Goal: Task Accomplishment & Management: Manage account settings

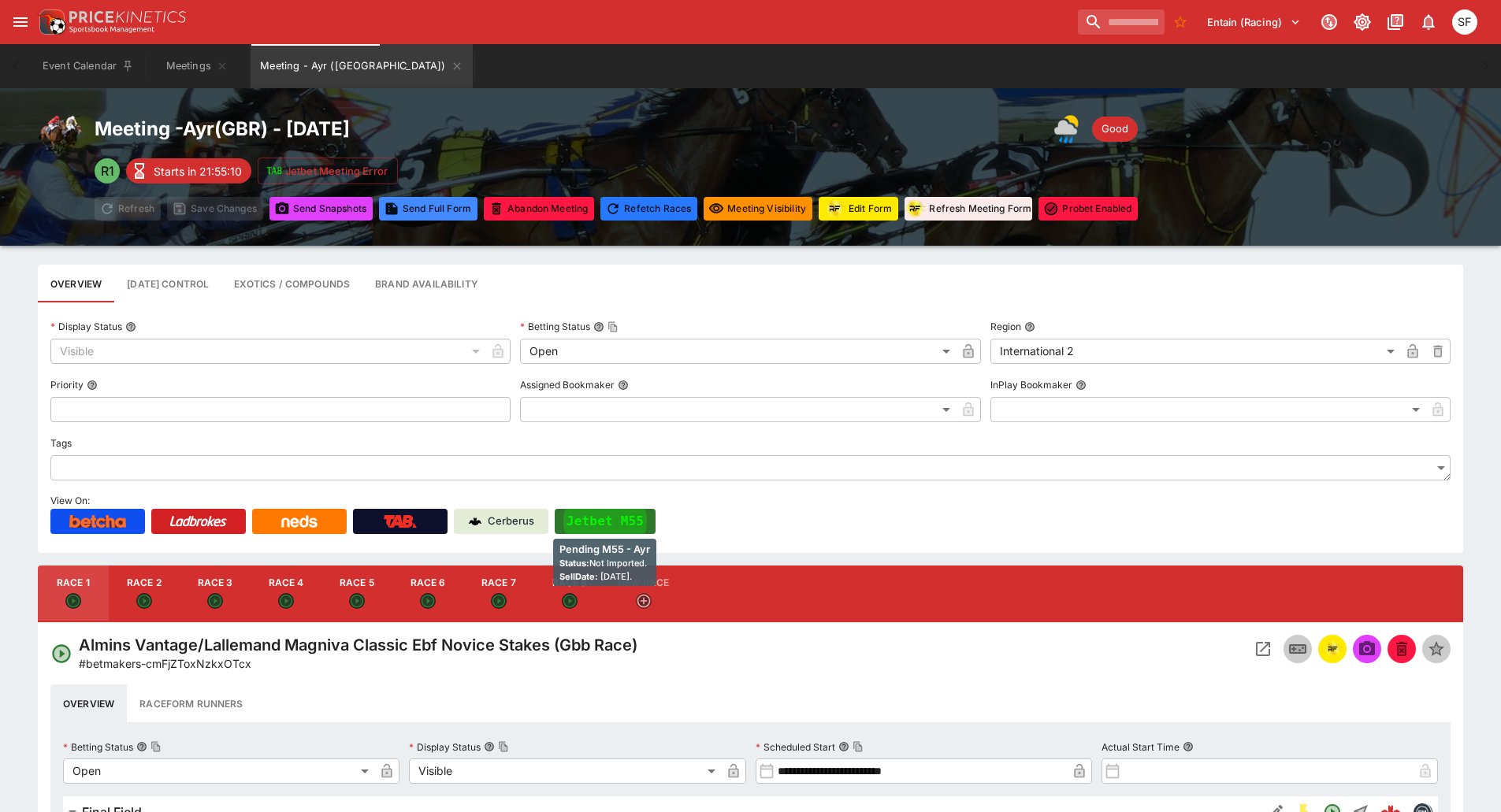
click at [614, 515] on button "Jetbet M55" at bounding box center [605, 521] width 101 height 26
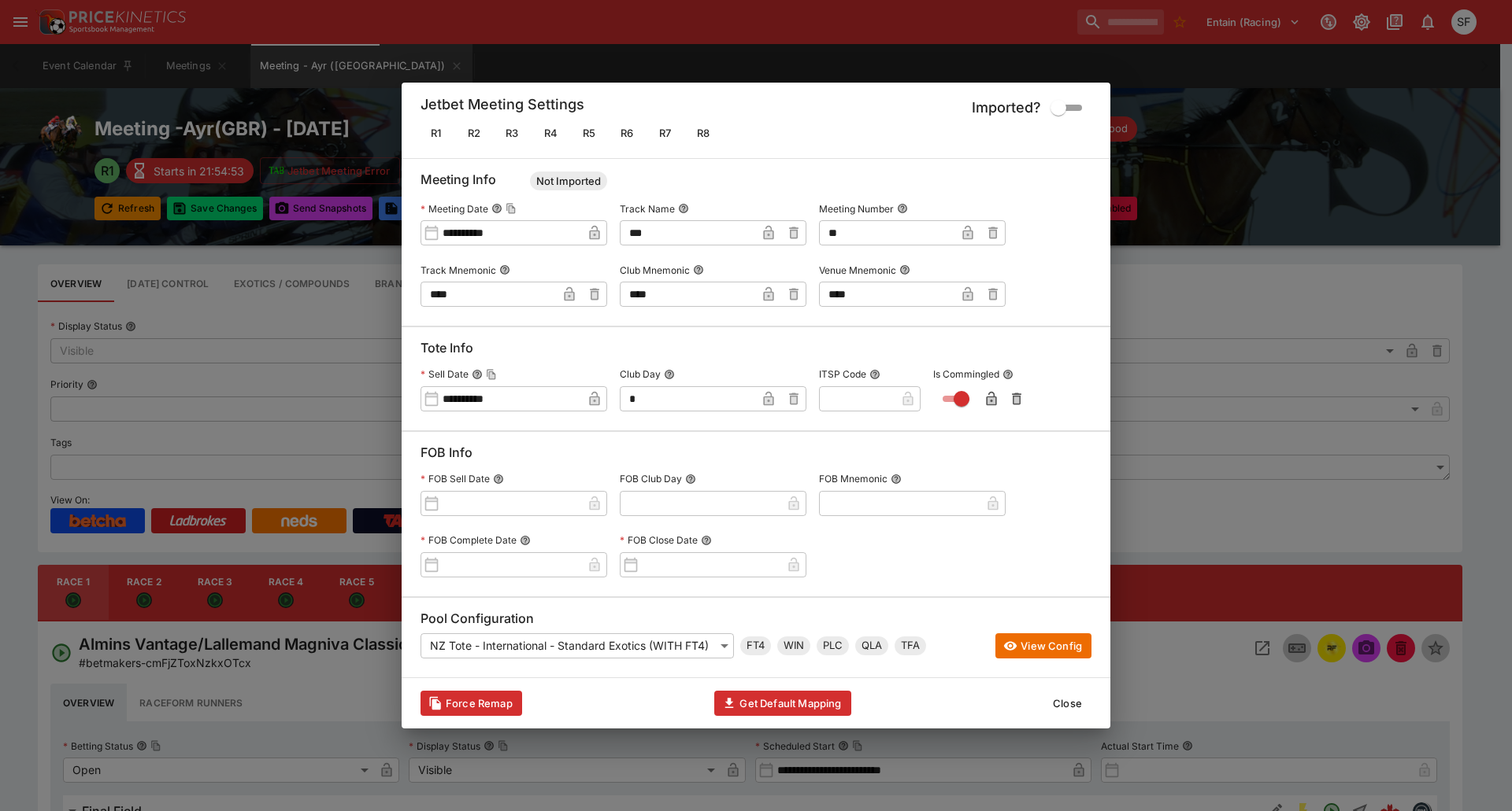
click at [1055, 699] on button "Close" at bounding box center [1067, 703] width 48 height 26
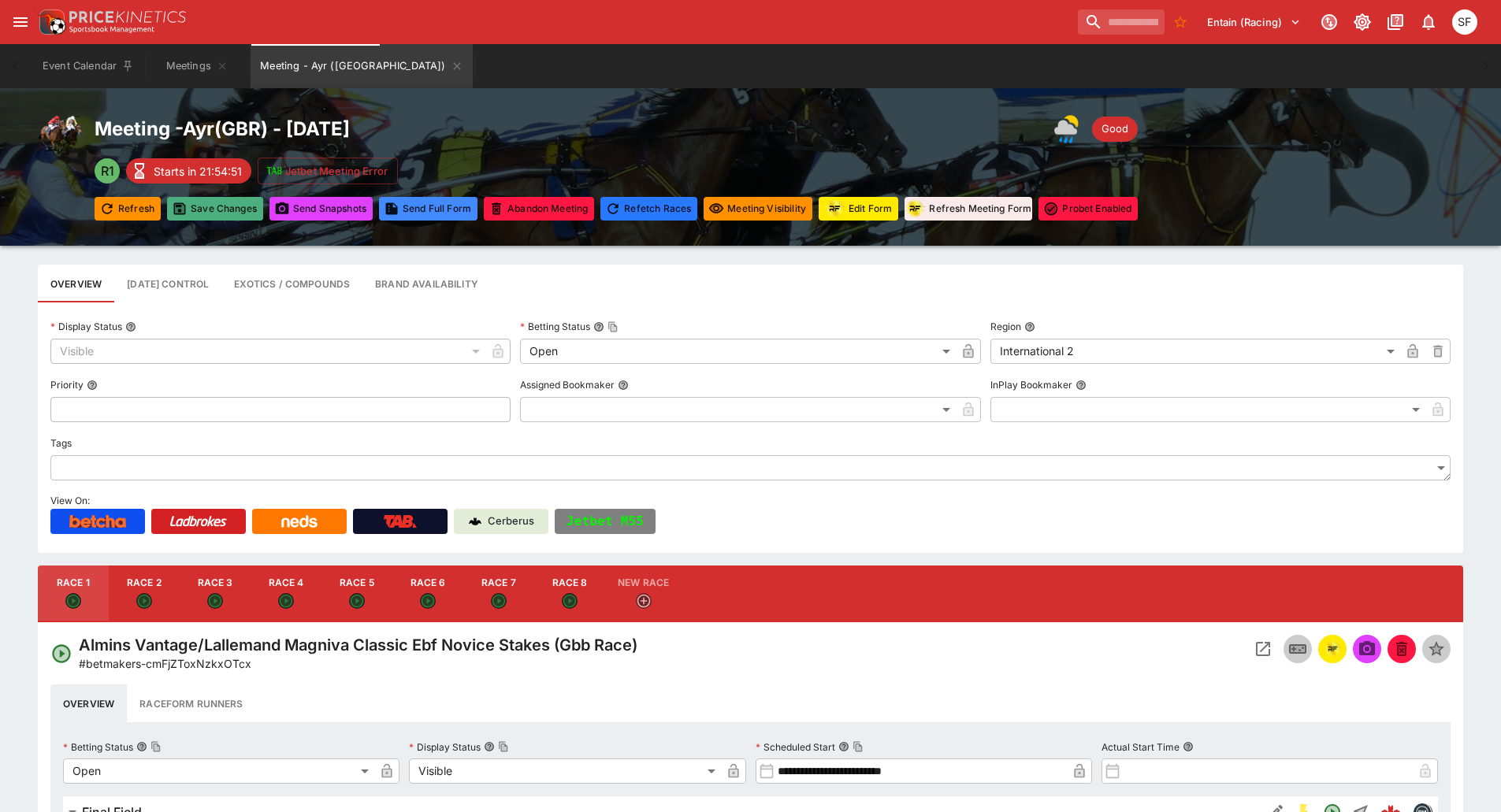
click at [194, 206] on button "Save Changes" at bounding box center [216, 208] width 97 height 24
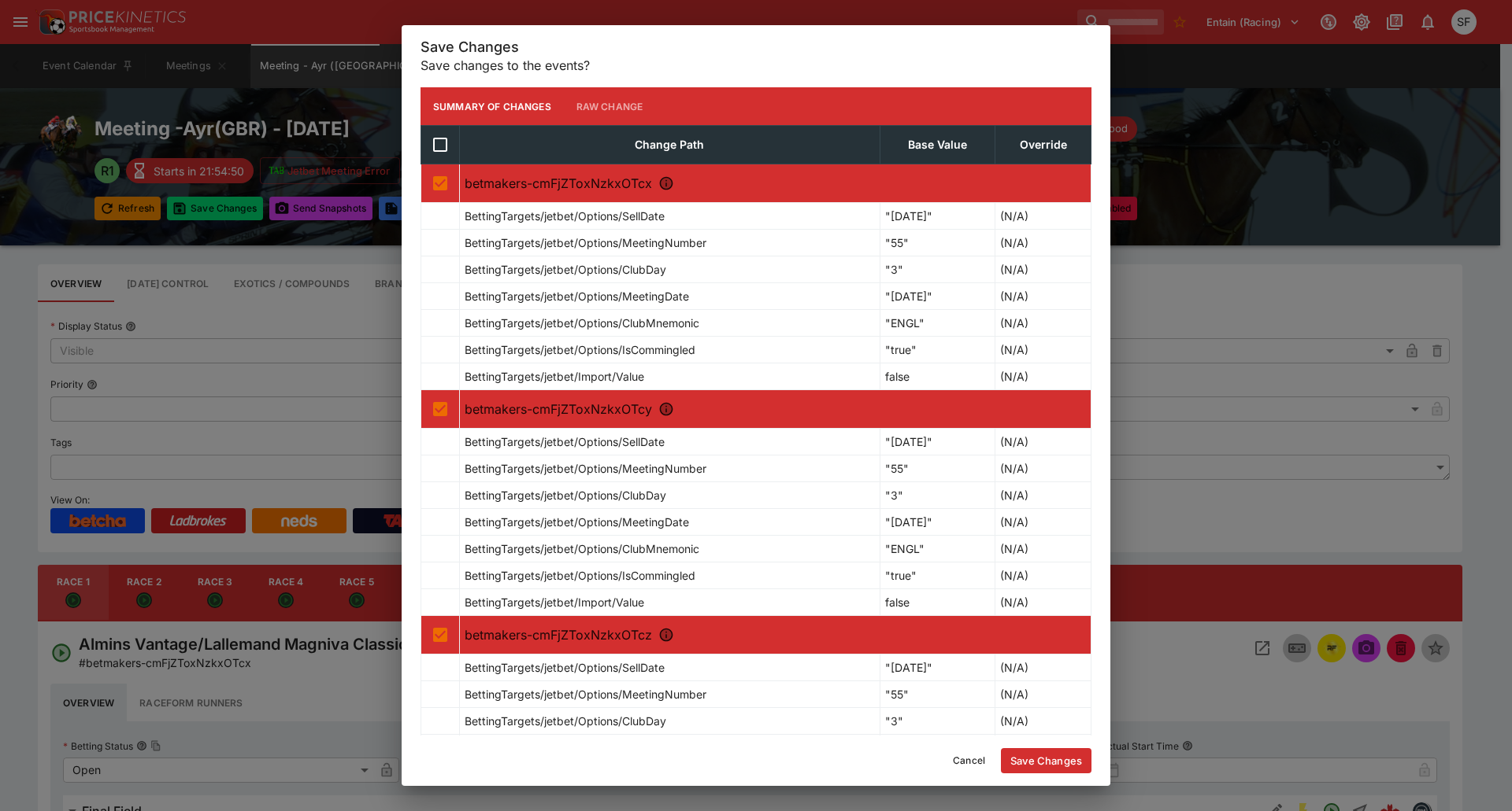
click at [1059, 764] on button "Save Changes" at bounding box center [1046, 761] width 91 height 26
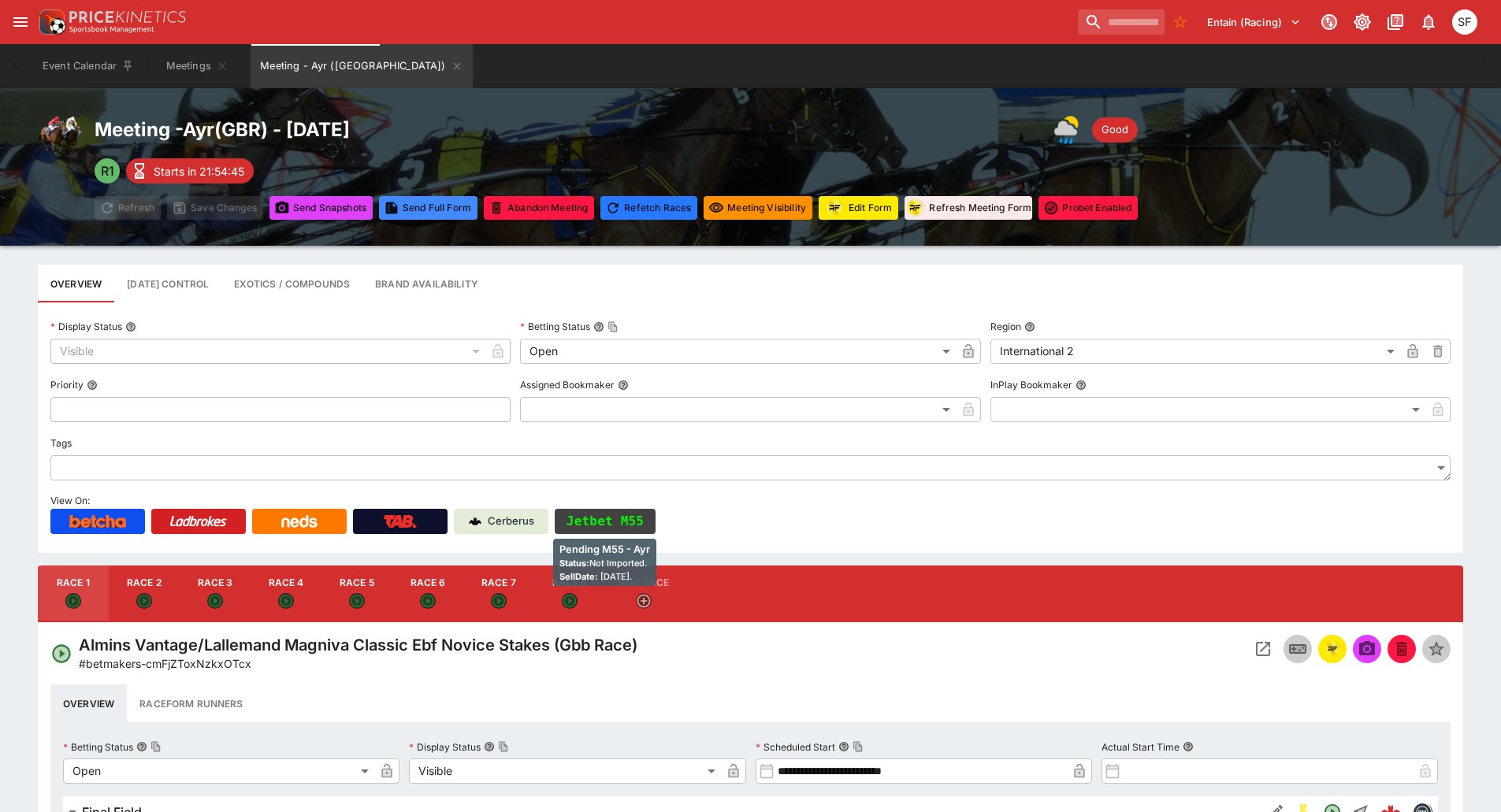
click at [610, 527] on button "Jetbet M55" at bounding box center [605, 521] width 101 height 26
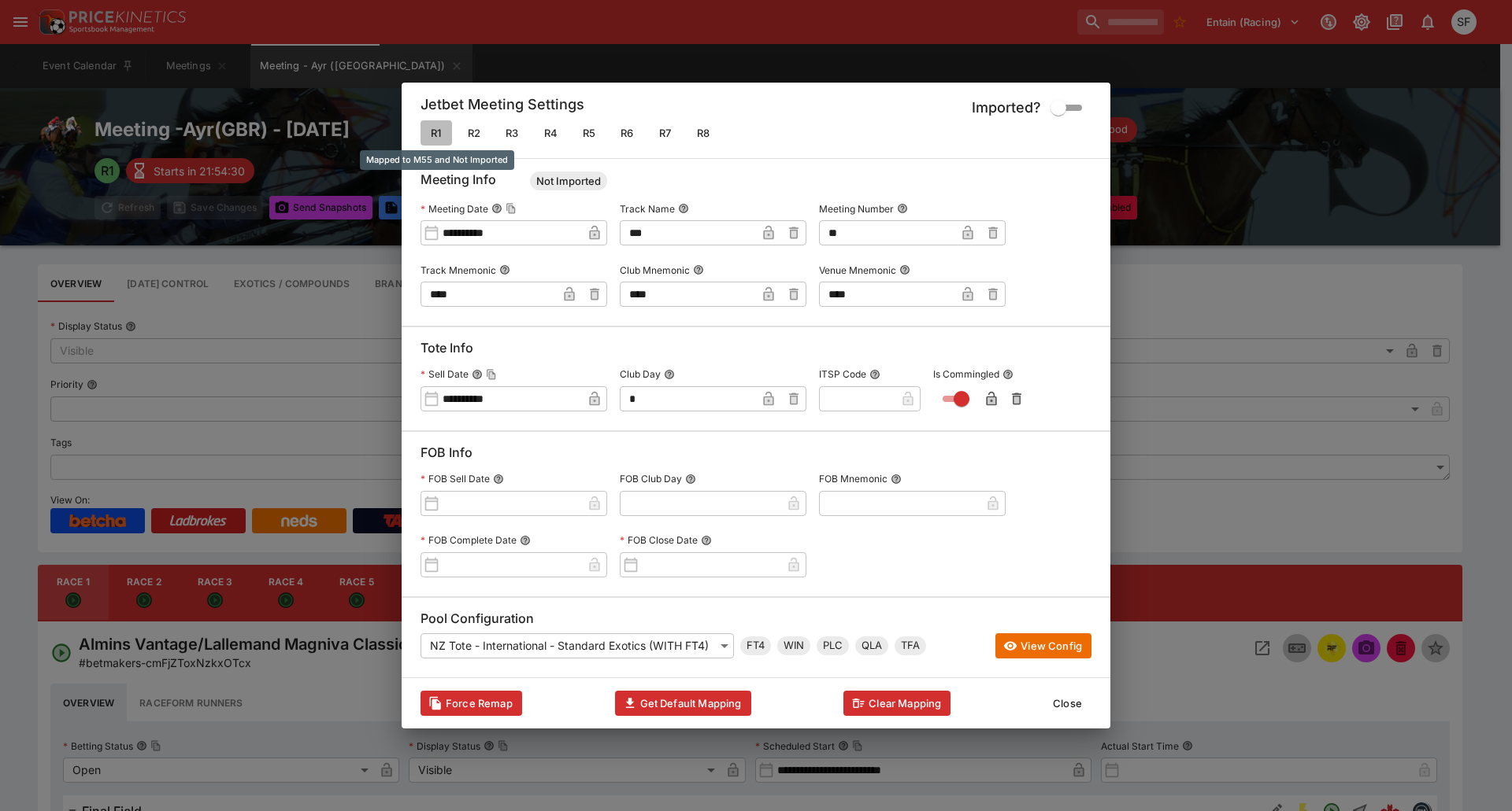
click at [440, 129] on button "R1" at bounding box center [436, 132] width 31 height 26
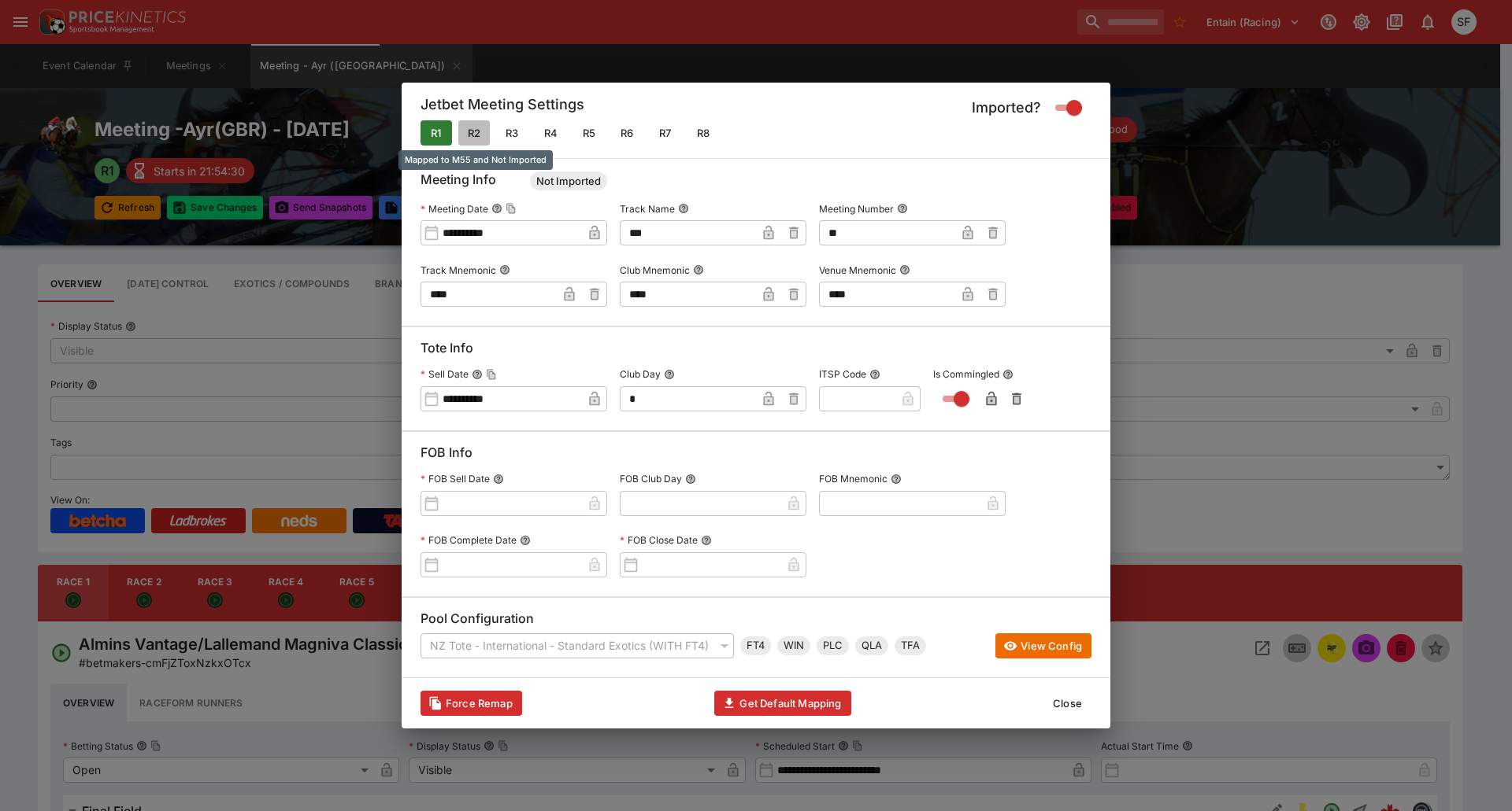
click at [478, 133] on button "R2" at bounding box center [474, 132] width 31 height 26
click at [1051, 706] on button "Close" at bounding box center [1067, 703] width 48 height 26
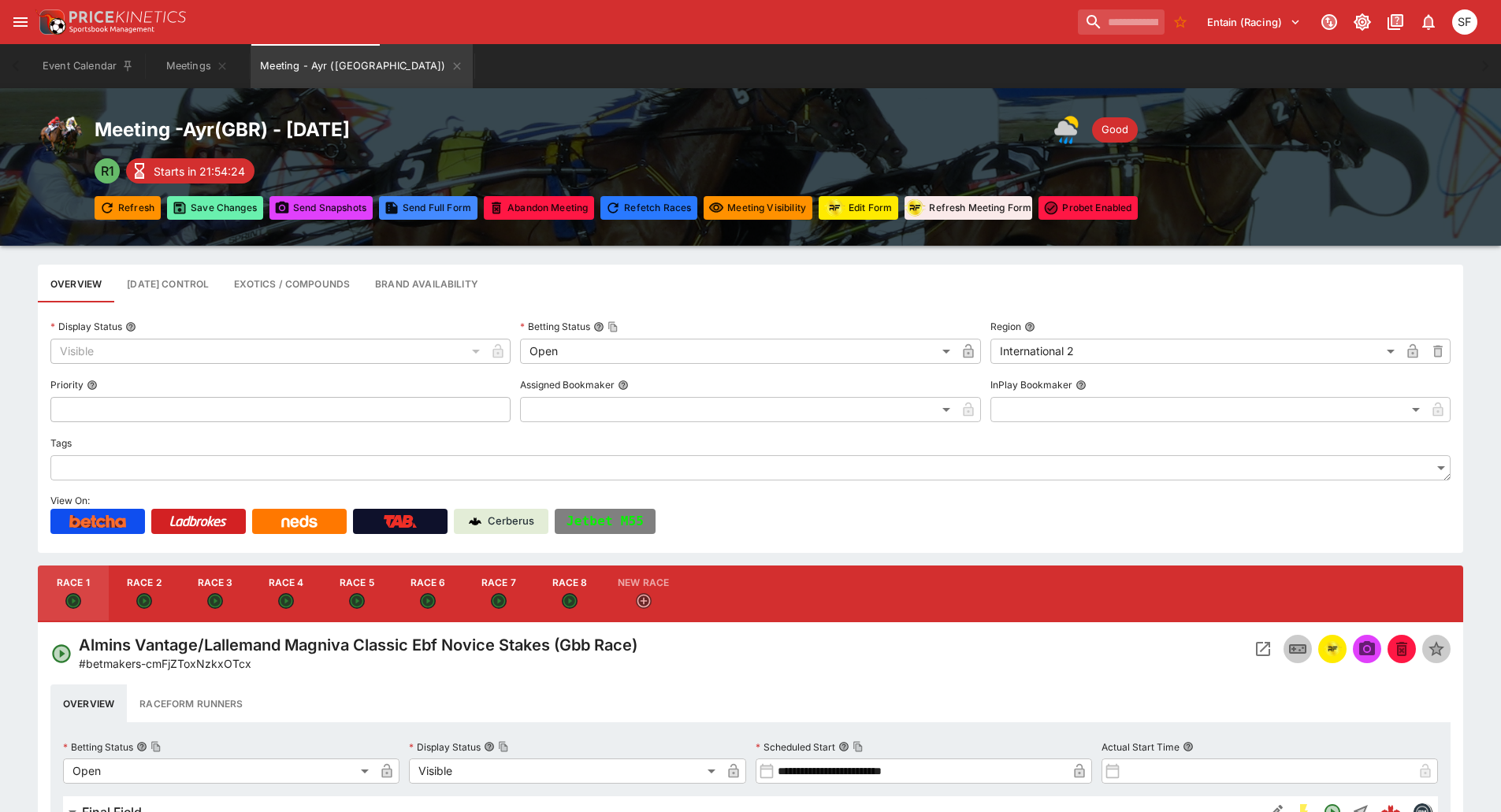
click at [236, 210] on button "Save Changes" at bounding box center [216, 207] width 97 height 24
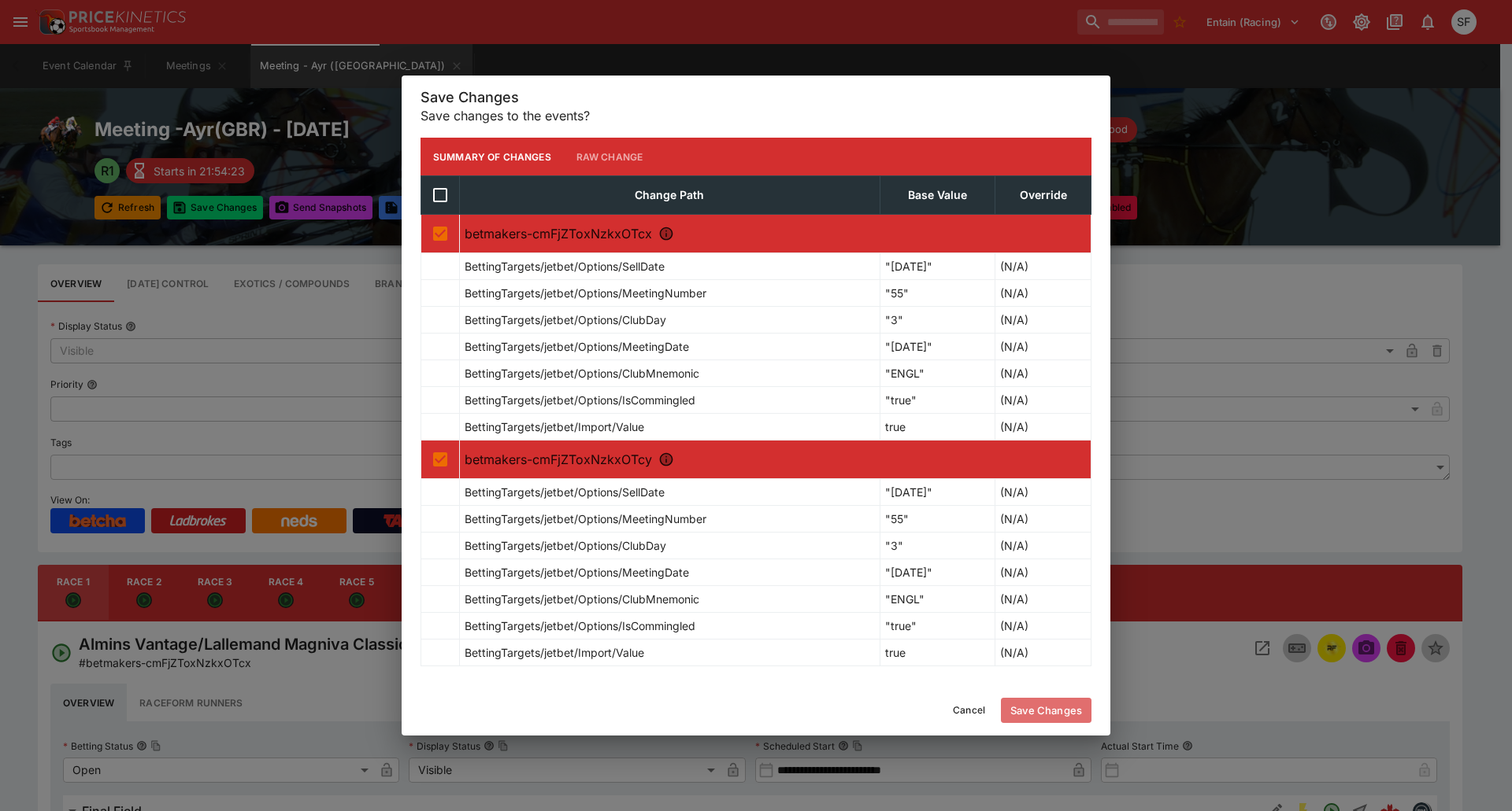
click at [1018, 701] on button "Save Changes" at bounding box center [1046, 711] width 91 height 26
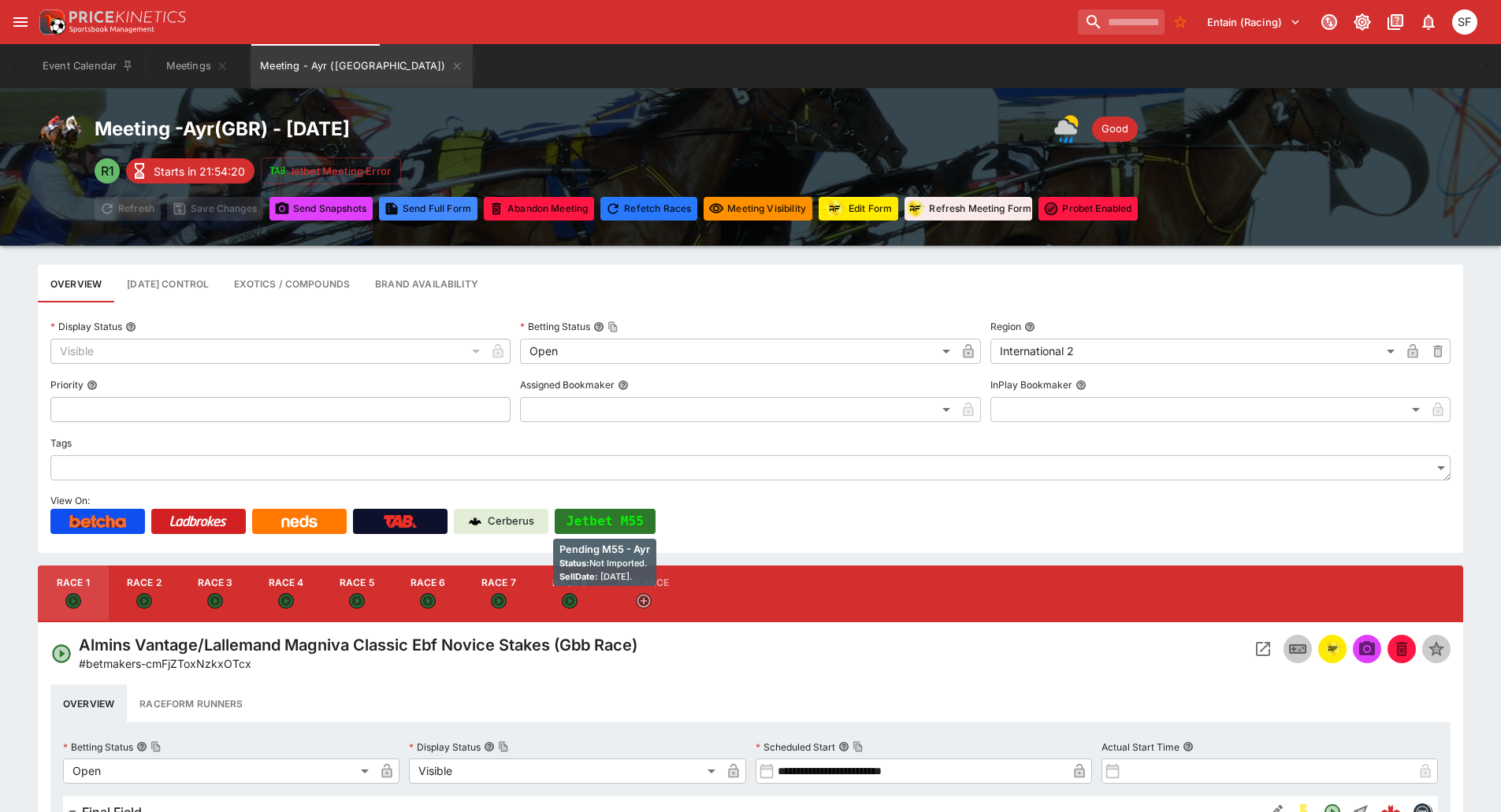
click at [607, 512] on button "Jetbet M55" at bounding box center [605, 521] width 101 height 26
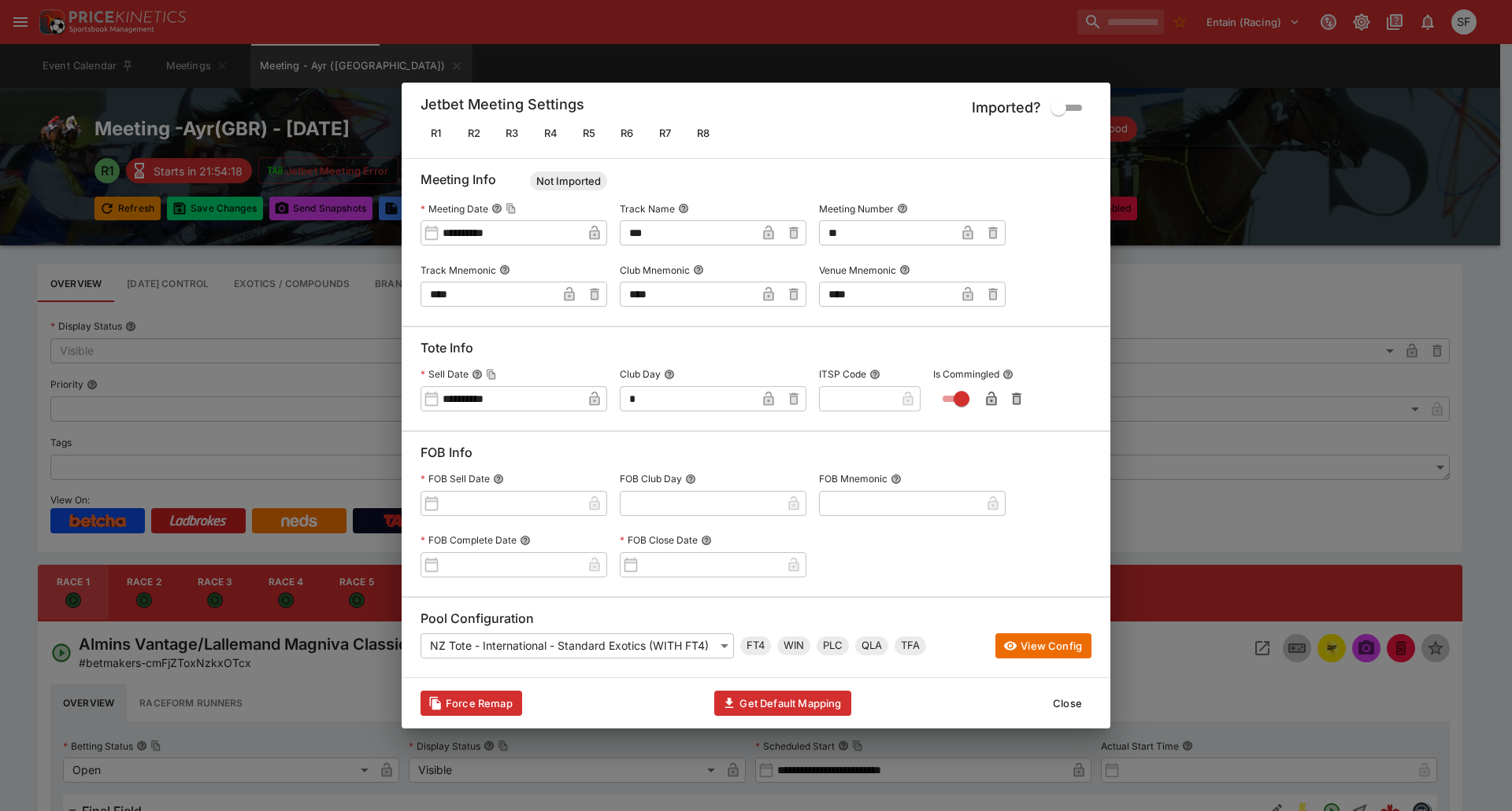
click at [1069, 704] on button "Close" at bounding box center [1067, 703] width 48 height 26
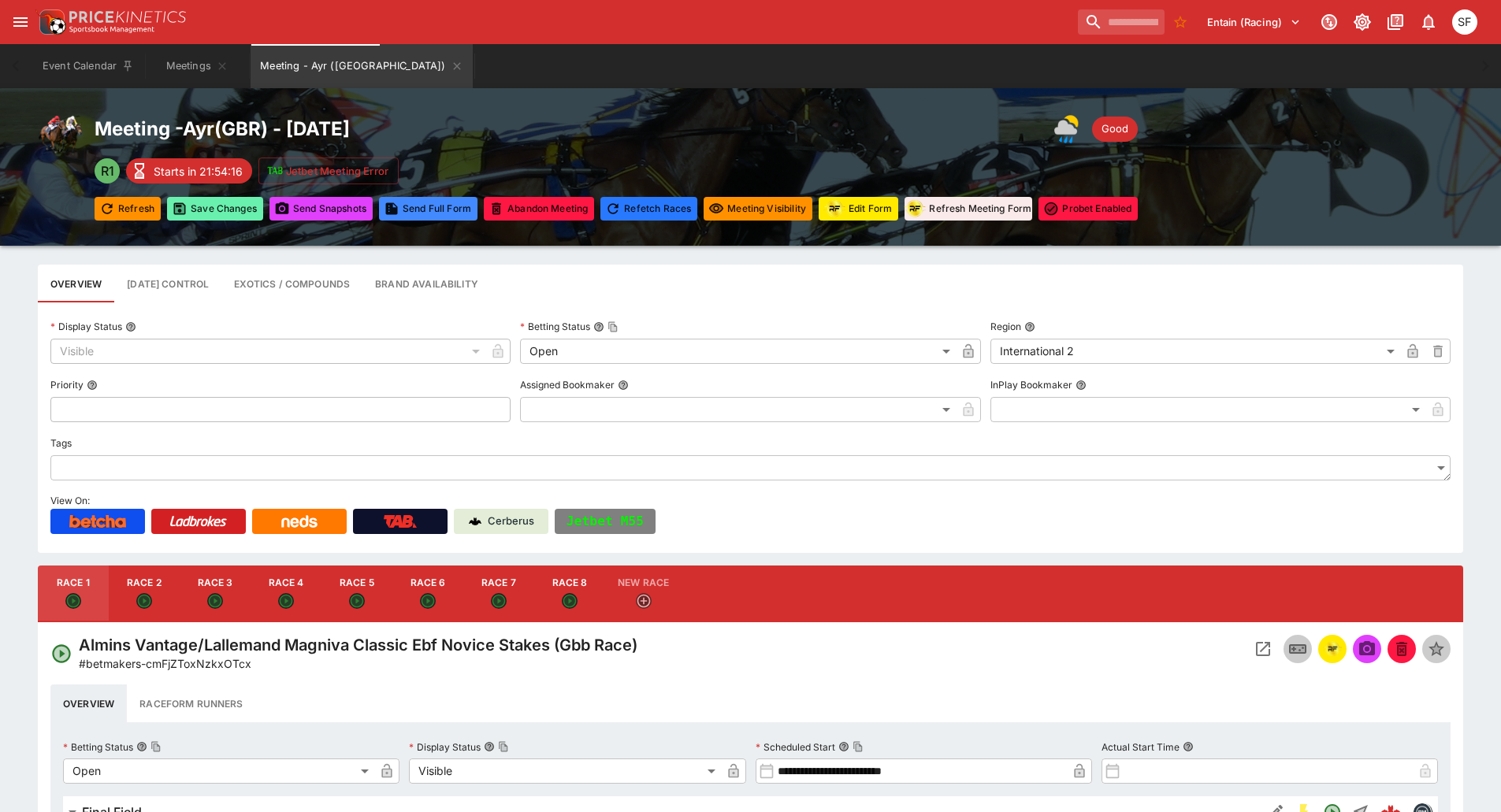
click at [201, 205] on button "Save Changes" at bounding box center [216, 208] width 97 height 24
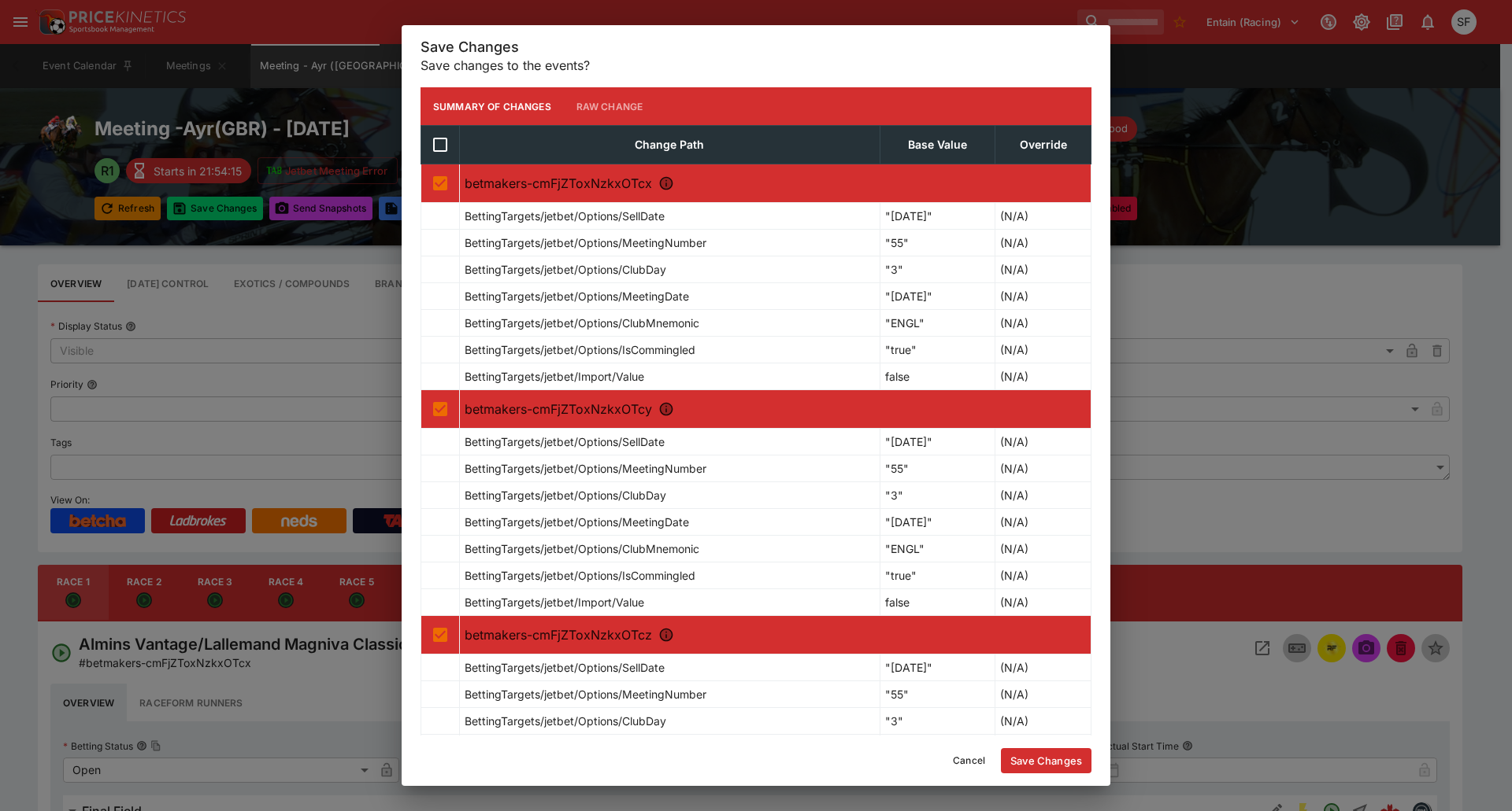
click at [1019, 765] on button "Save Changes" at bounding box center [1046, 761] width 91 height 26
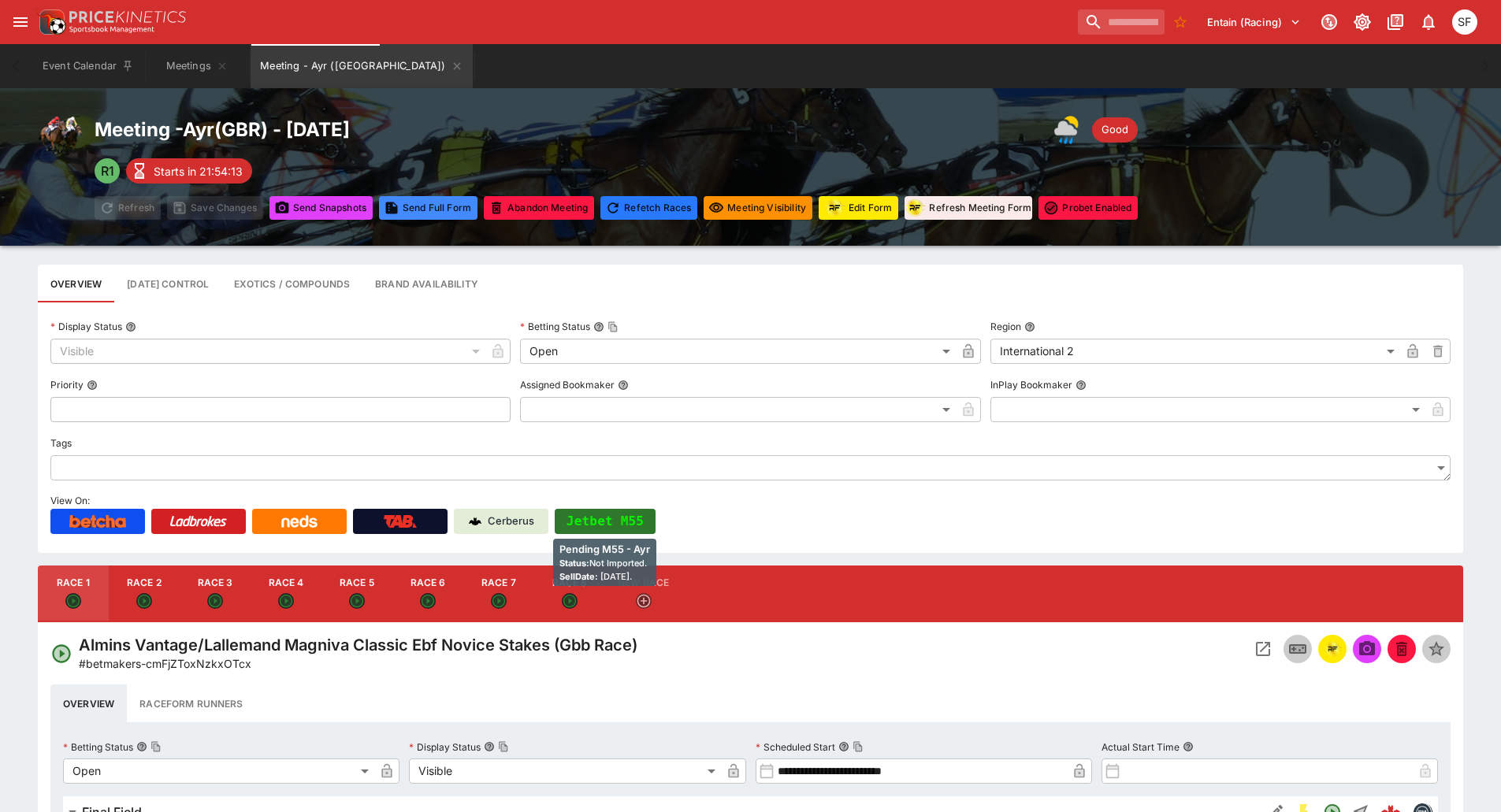
click at [645, 528] on button "Jetbet M55" at bounding box center [605, 521] width 101 height 26
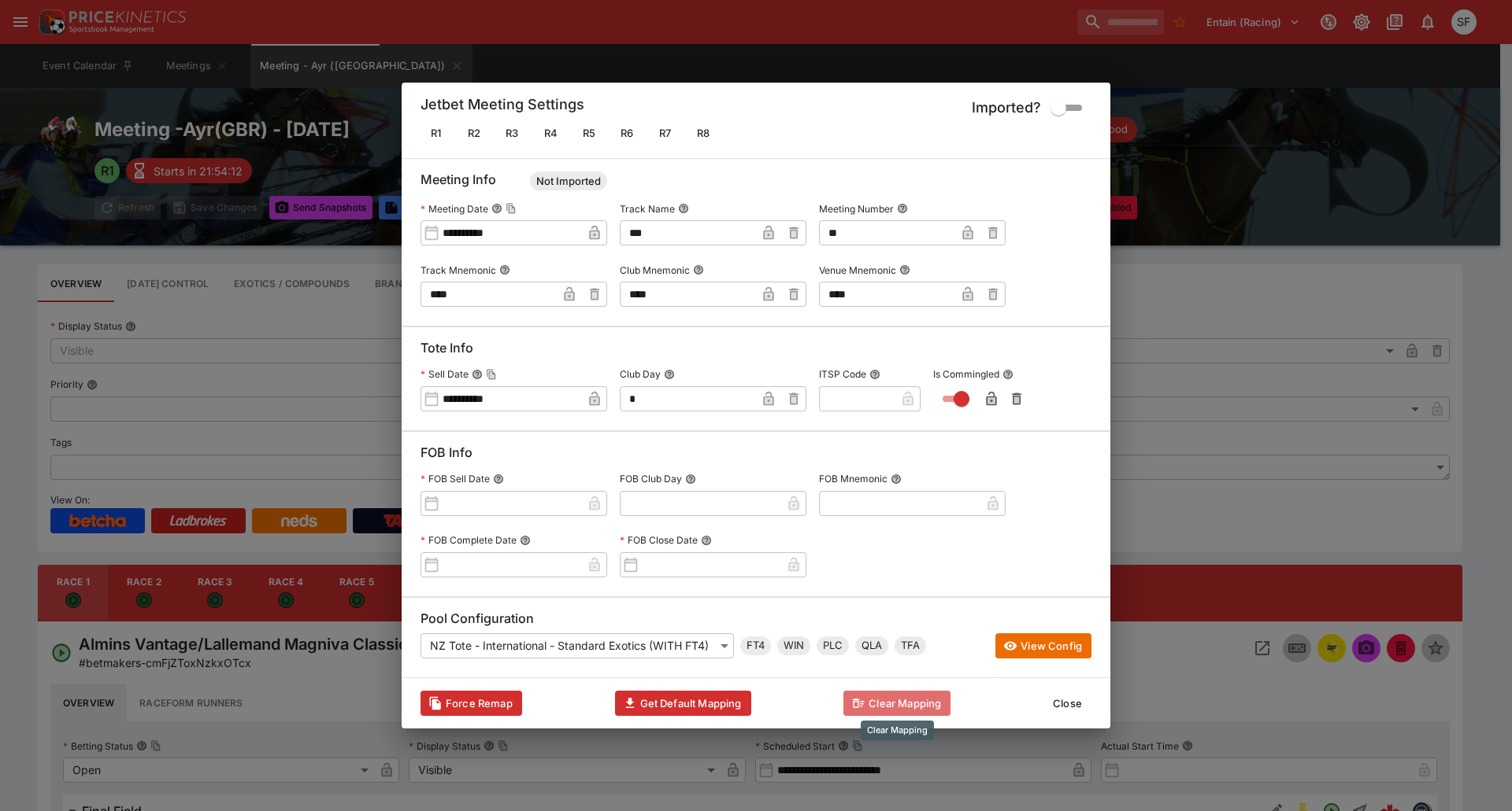
click at [878, 703] on button "Clear Mapping" at bounding box center [896, 703] width 107 height 26
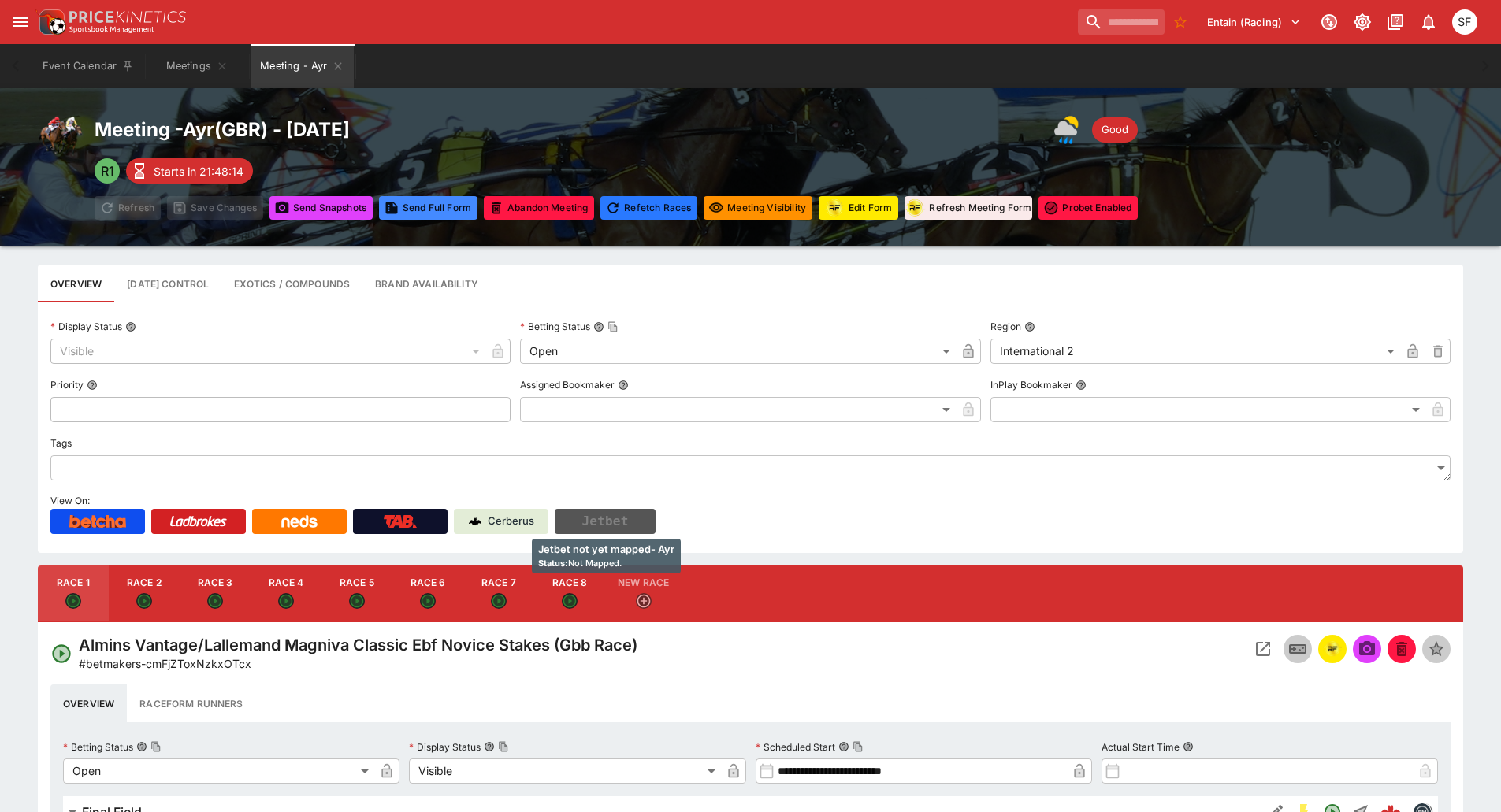
click at [609, 526] on button "Jetbet" at bounding box center [605, 521] width 101 height 26
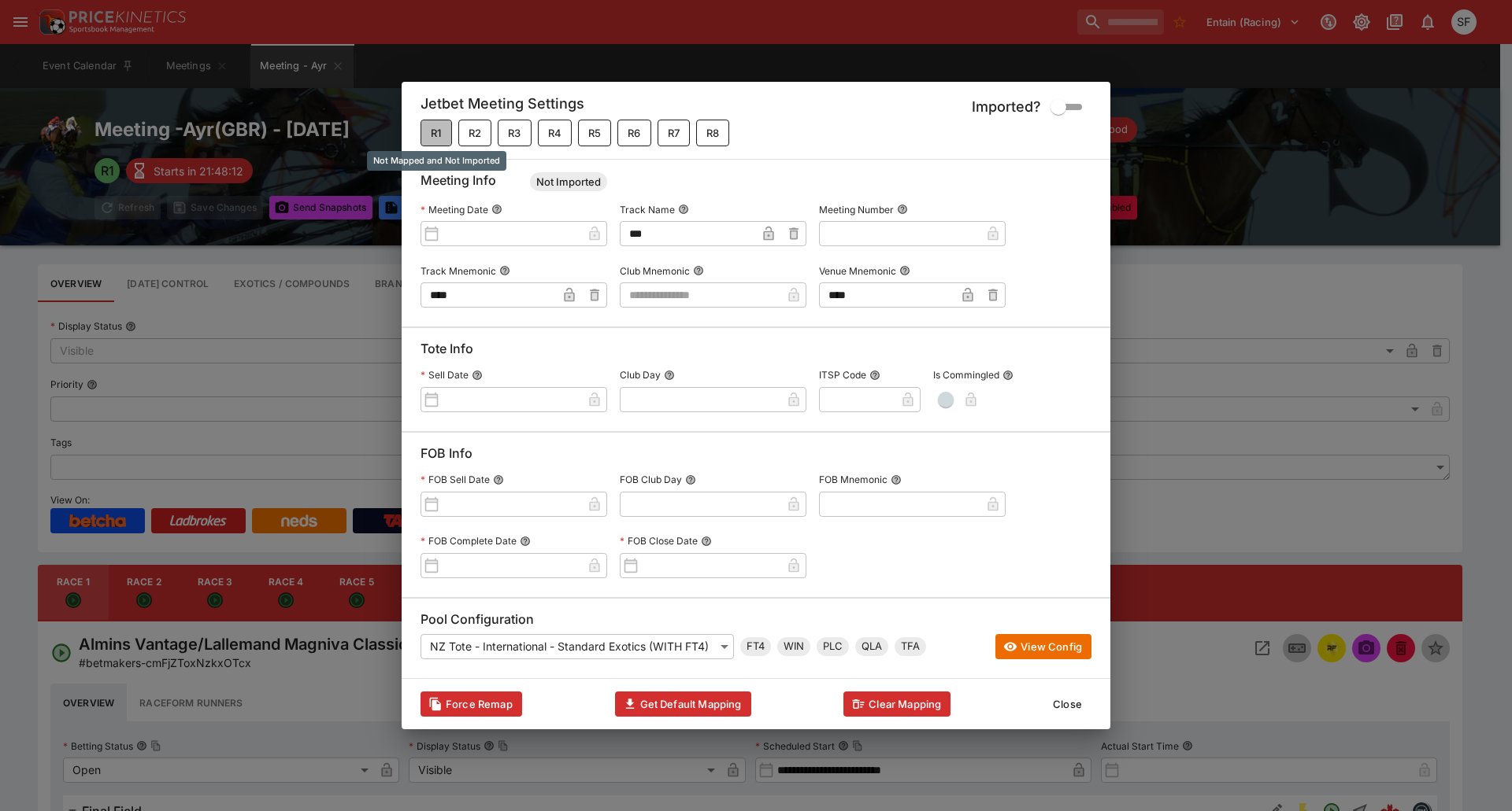
click at [435, 135] on button "R1" at bounding box center [436, 133] width 31 height 26
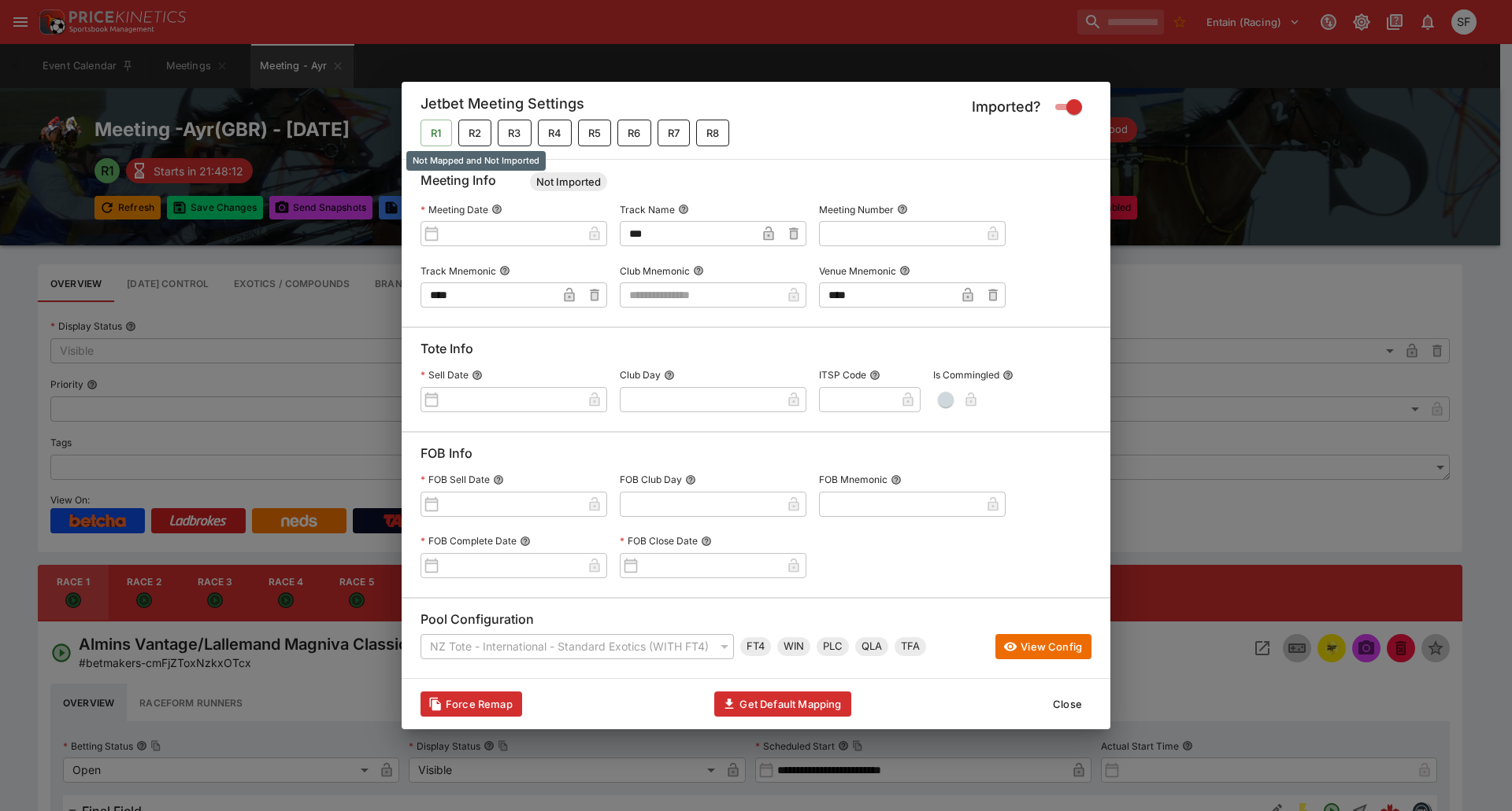
click at [473, 129] on button "R2" at bounding box center [475, 133] width 33 height 26
click at [496, 224] on input "text" at bounding box center [511, 233] width 143 height 26
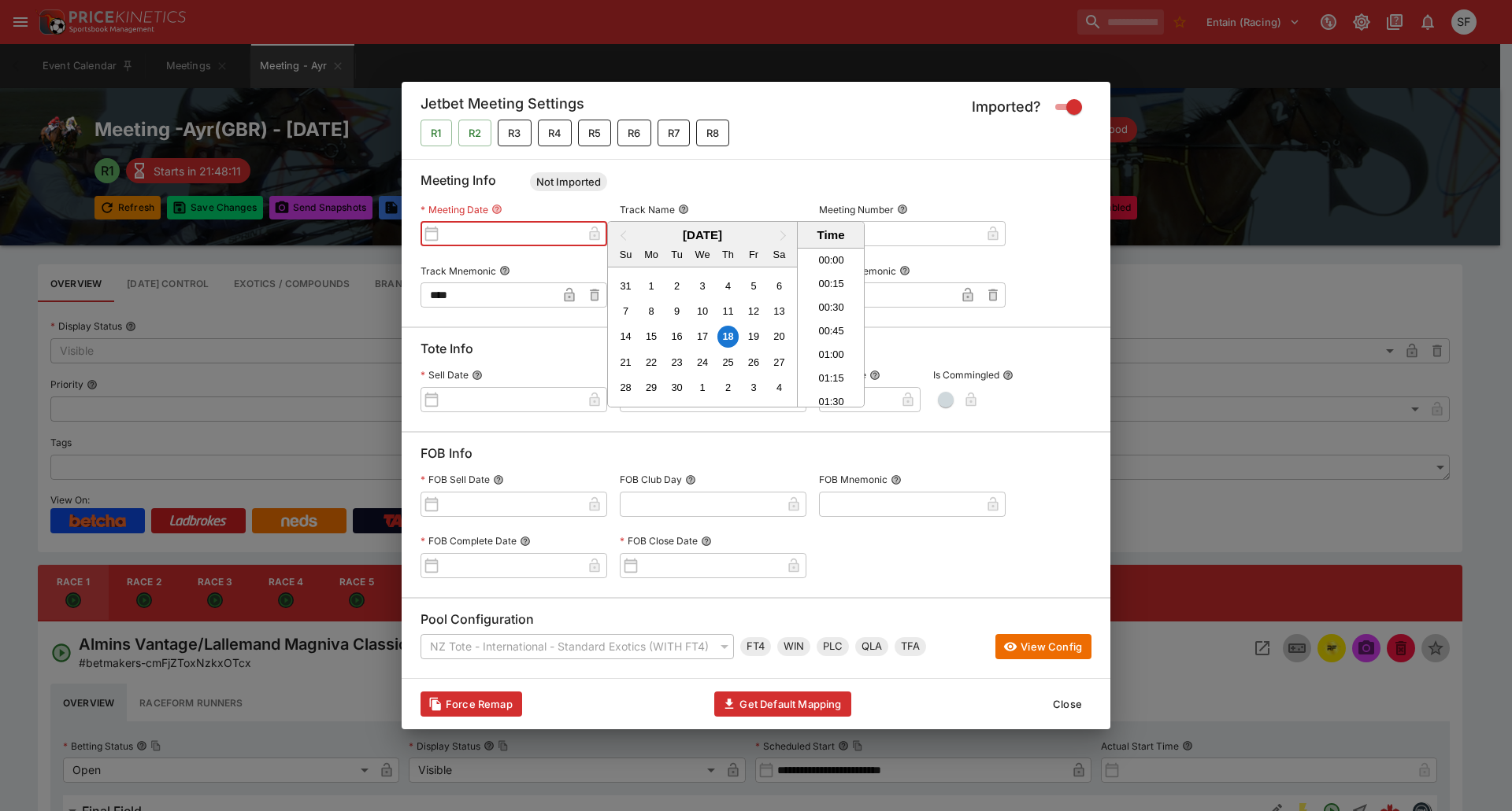
scroll to position [193, 0]
click at [730, 336] on div "18" at bounding box center [727, 336] width 21 height 21
type input "**********"
click at [521, 401] on div at bounding box center [756, 406] width 1512 height 811
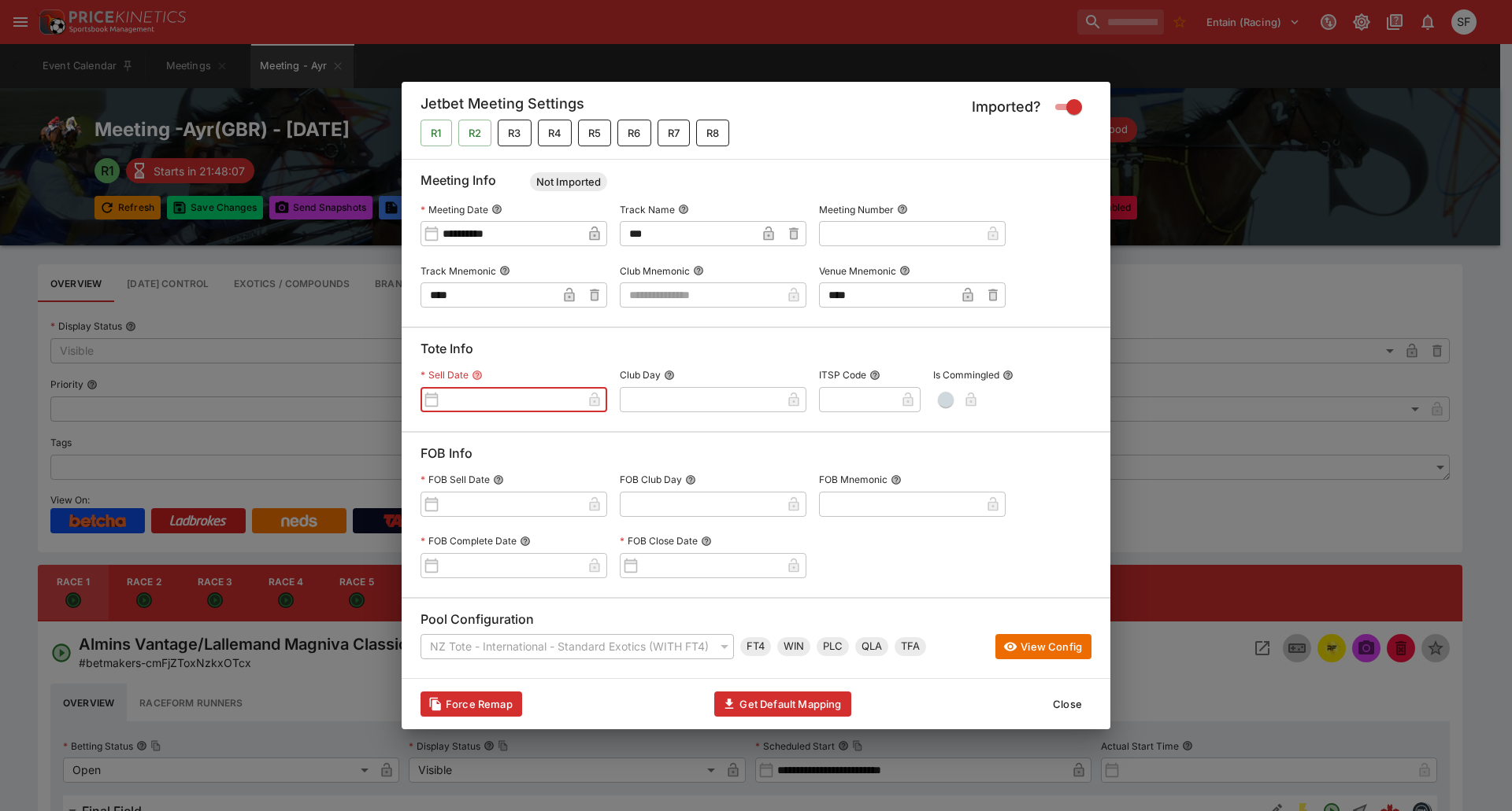
click at [533, 399] on input "text" at bounding box center [511, 400] width 143 height 26
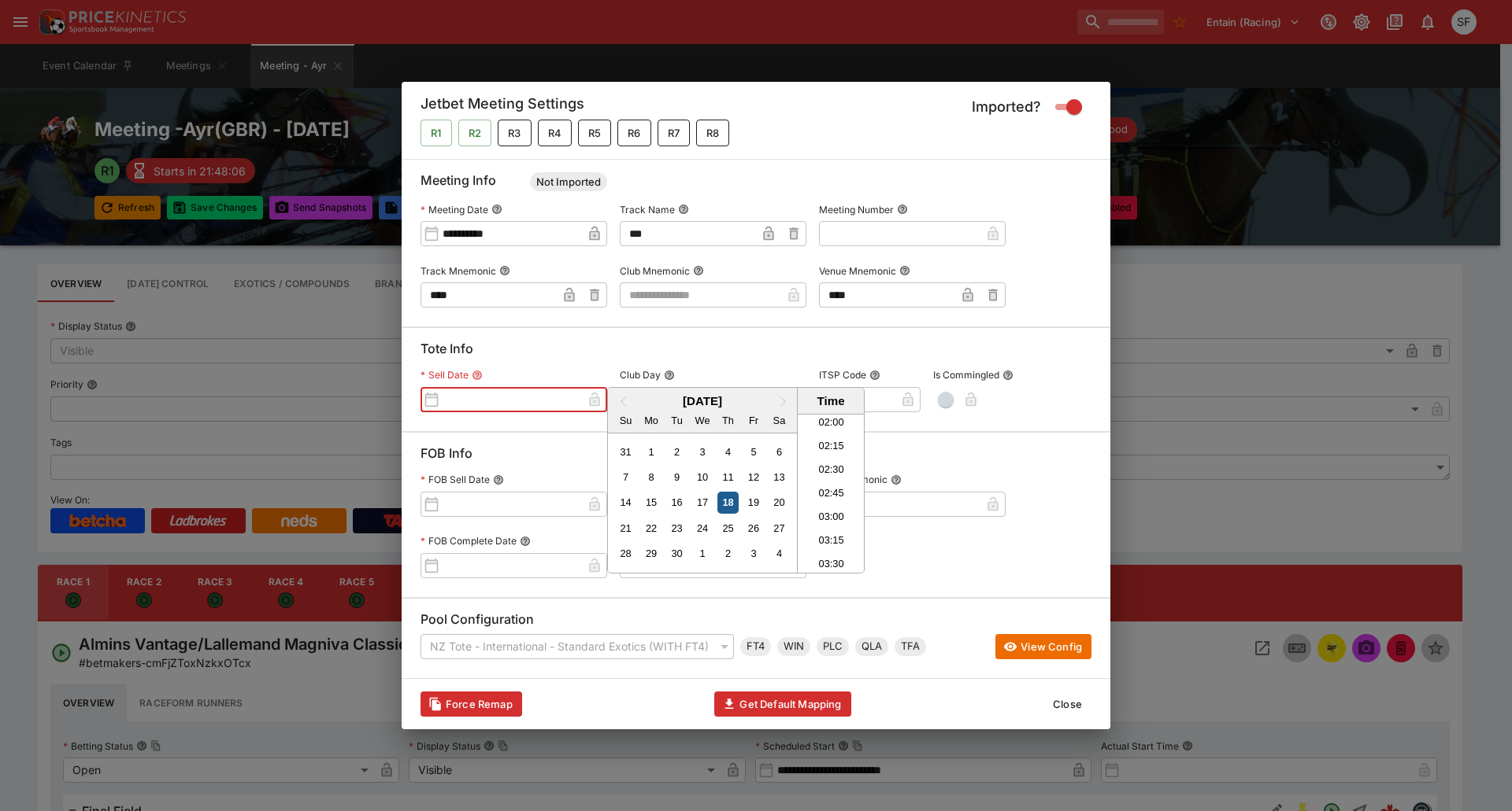
click at [726, 495] on div "18" at bounding box center [727, 502] width 21 height 21
type input "**********"
click at [751, 299] on div at bounding box center [756, 406] width 1512 height 811
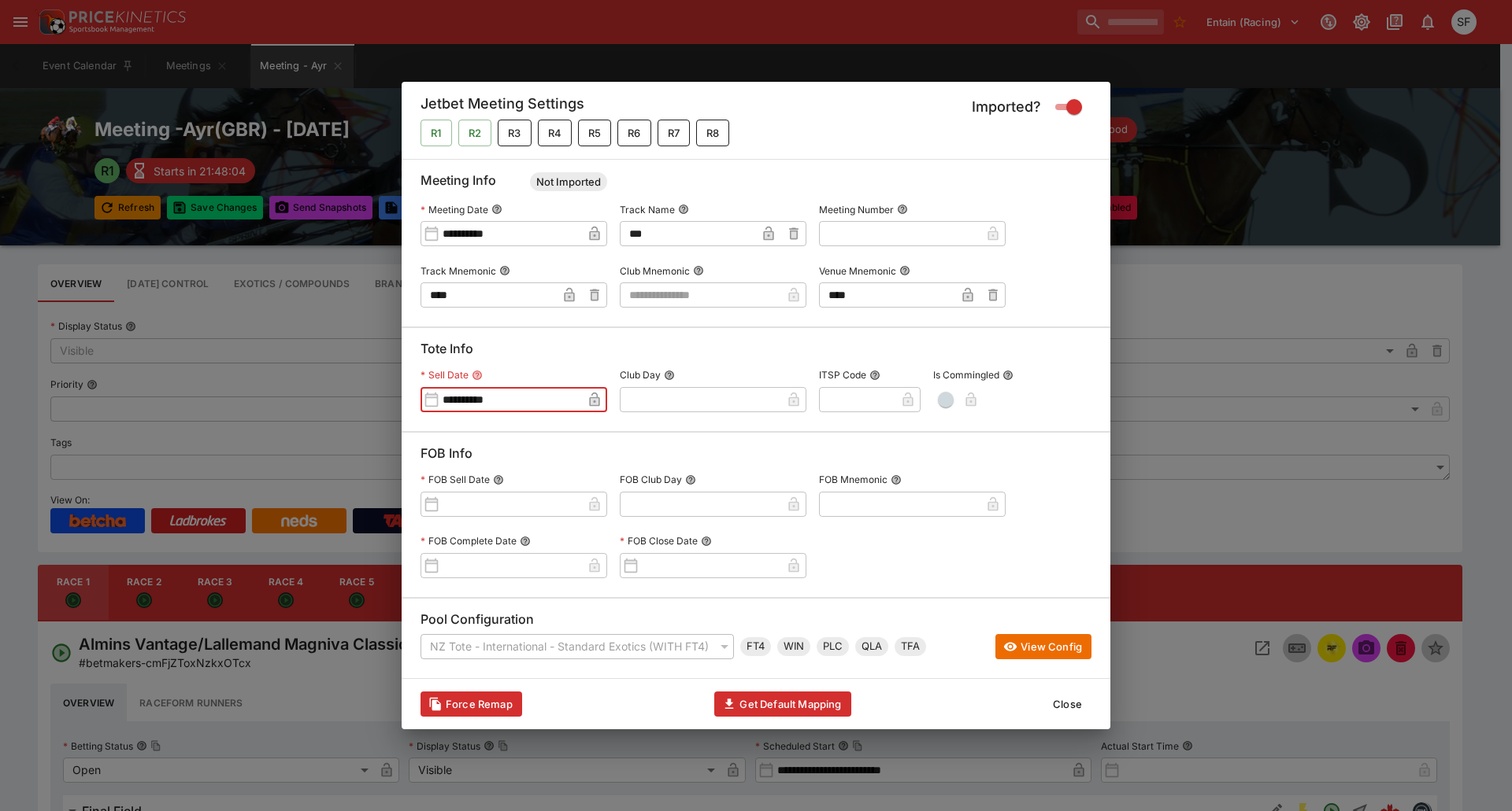
click at [750, 298] on input "text" at bounding box center [700, 295] width 162 height 26
click at [723, 318] on li "ENGL" at bounding box center [712, 320] width 186 height 26
type input "****"
click at [776, 710] on button "Get Default Mapping" at bounding box center [782, 704] width 136 height 26
type input "**"
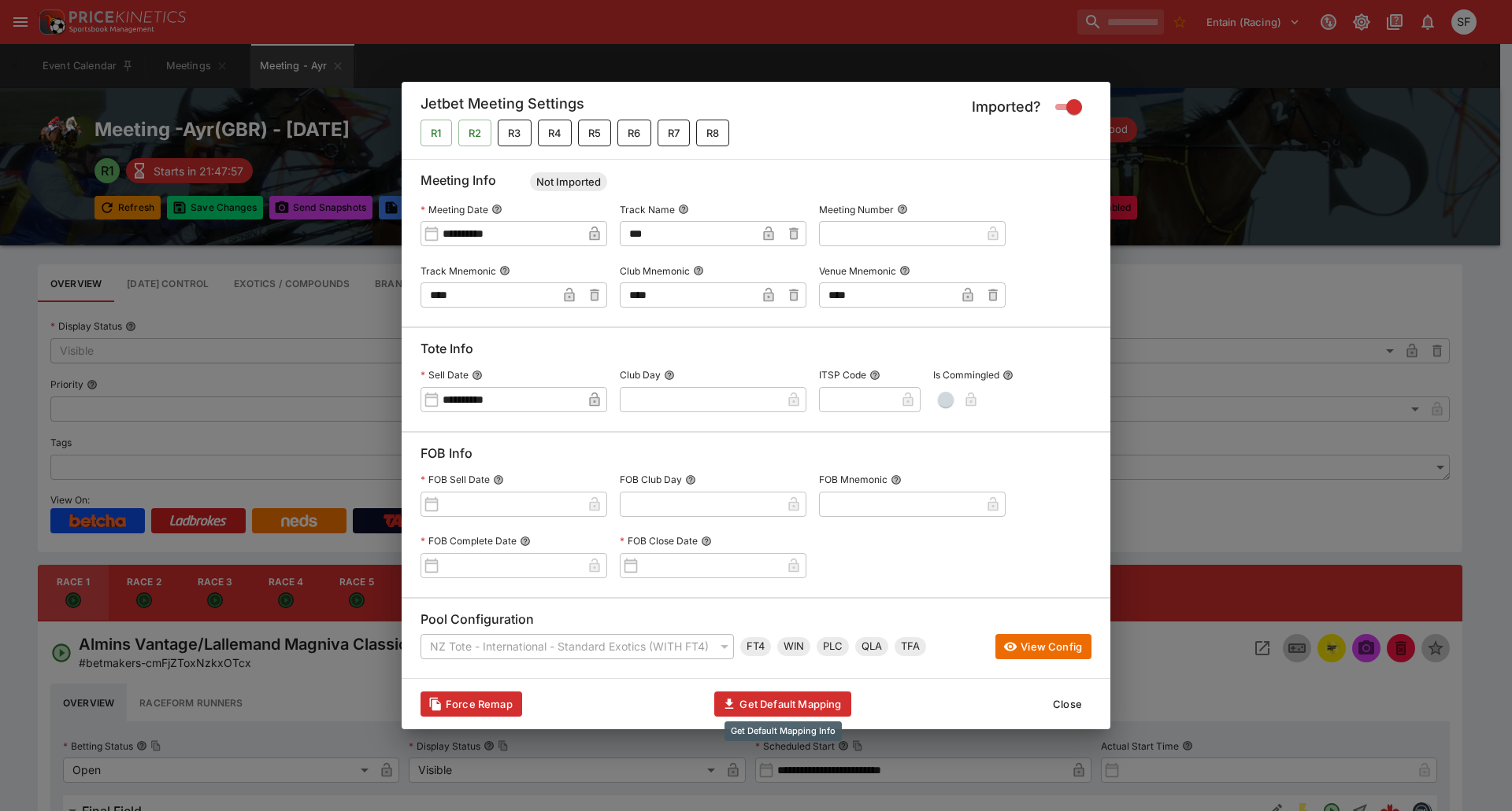
type input "*"
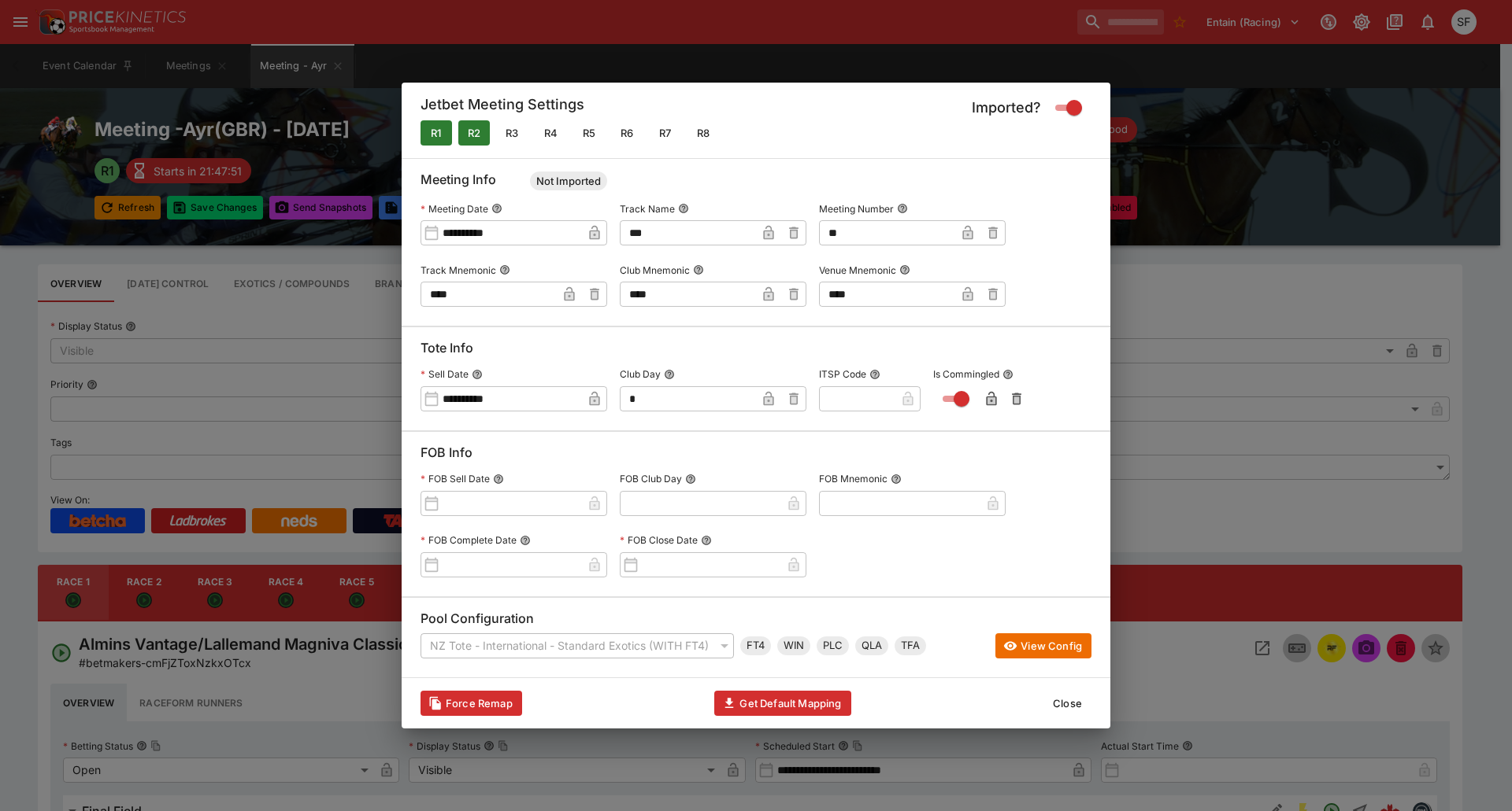
click at [1065, 702] on button "Close" at bounding box center [1067, 703] width 48 height 26
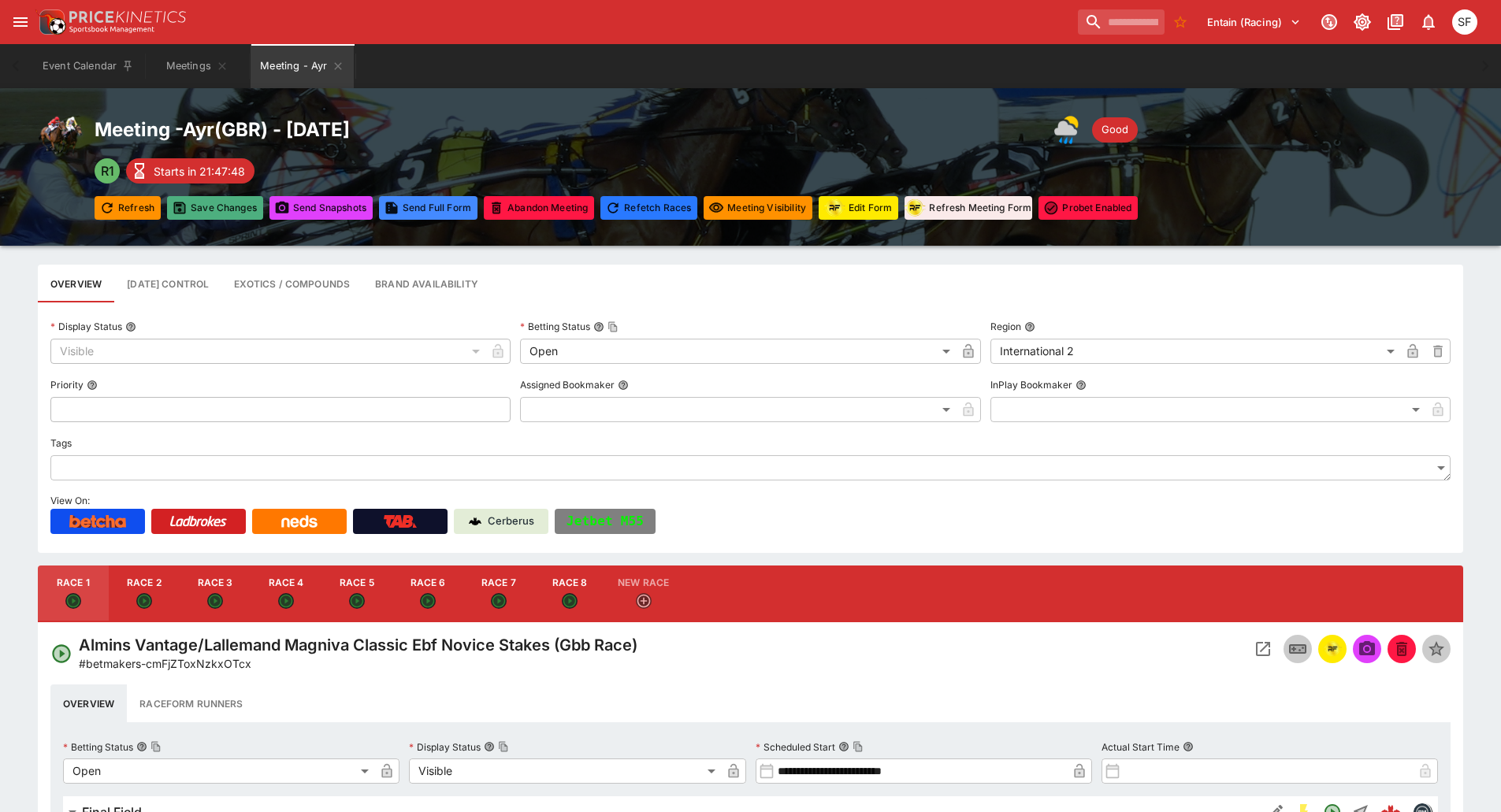
click at [234, 210] on button "Save Changes" at bounding box center [216, 207] width 97 height 24
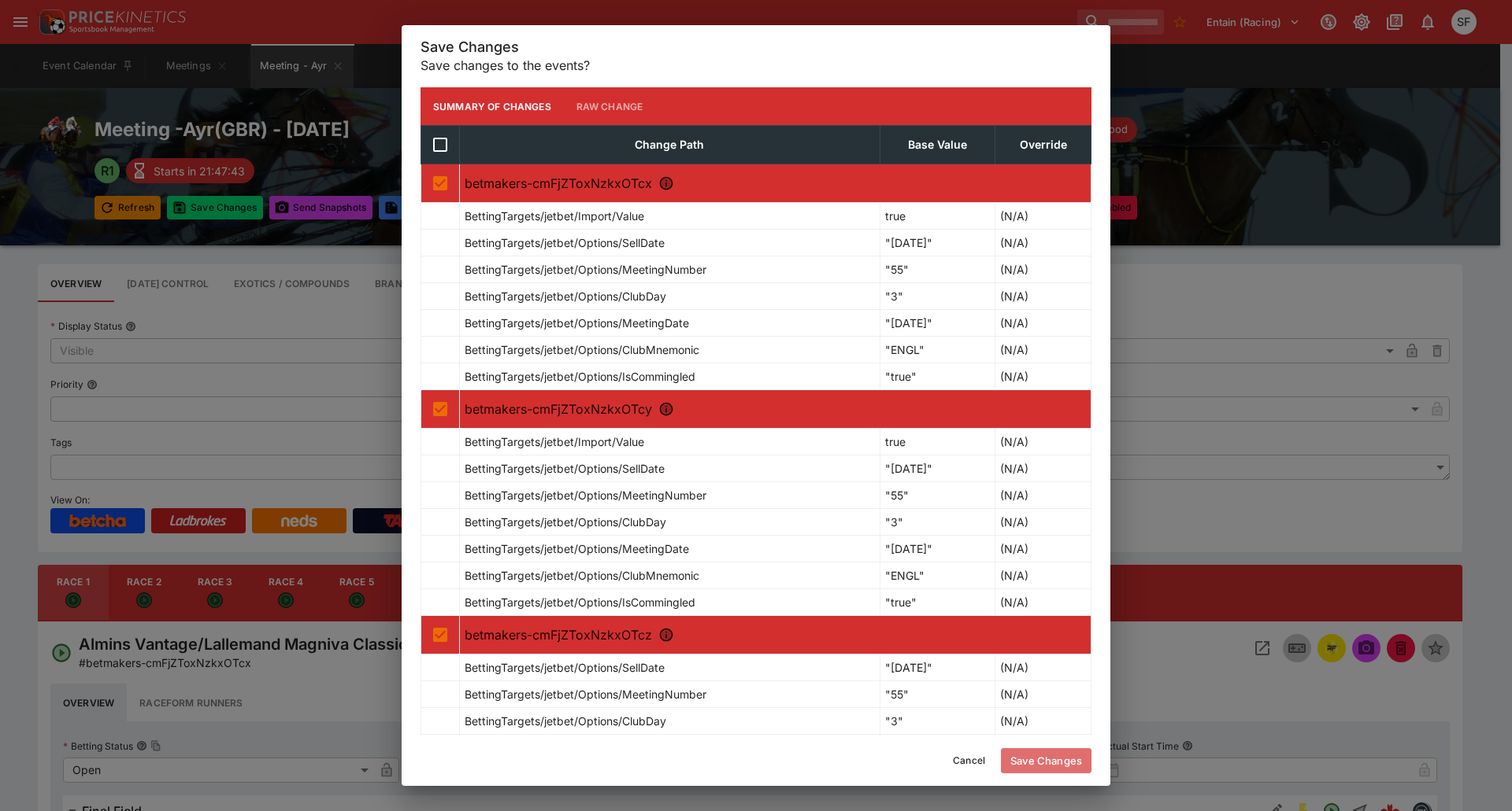
click at [1024, 759] on button "Save Changes" at bounding box center [1046, 761] width 91 height 26
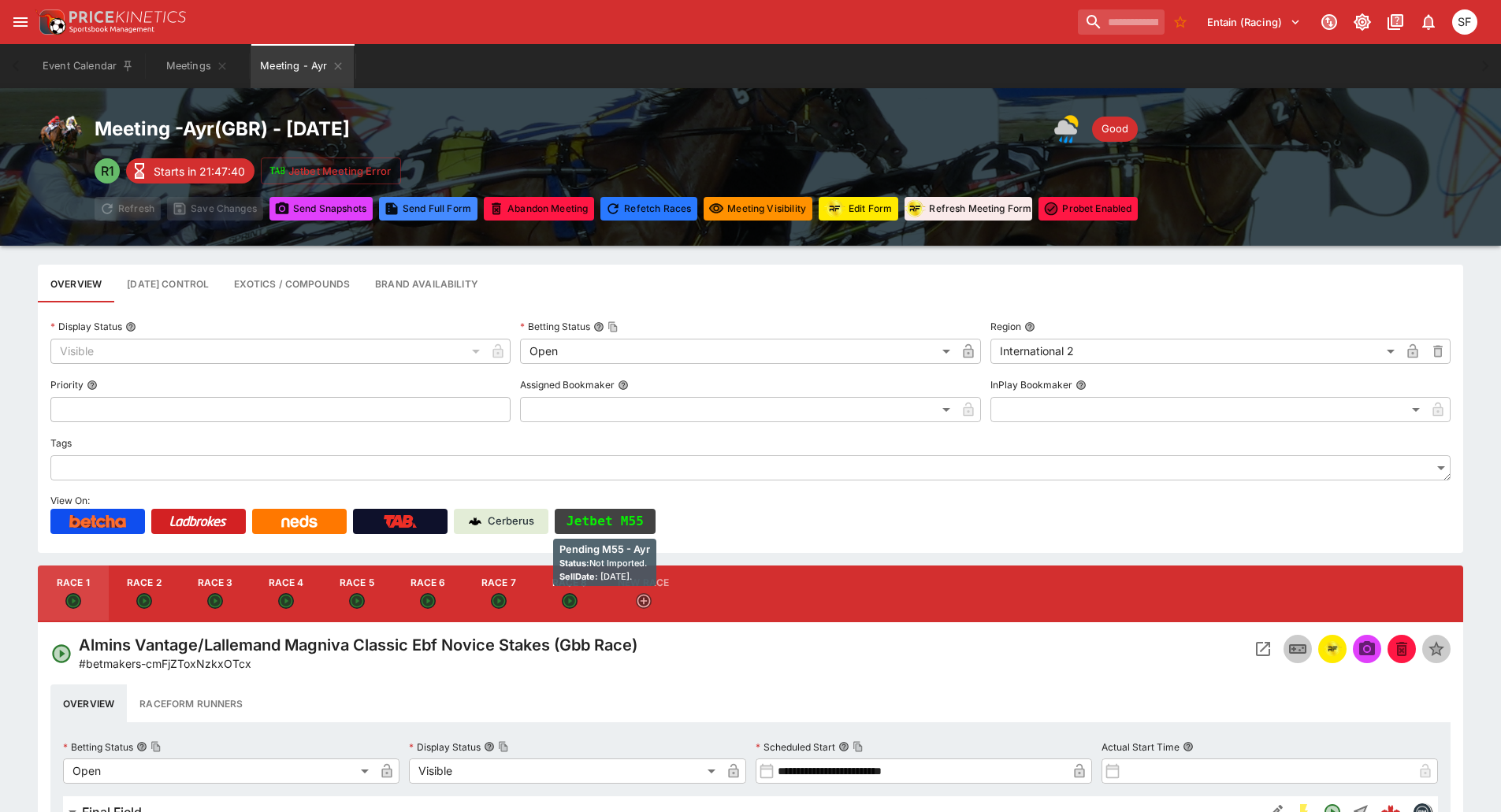
click at [624, 523] on button "Jetbet M55" at bounding box center [605, 521] width 101 height 26
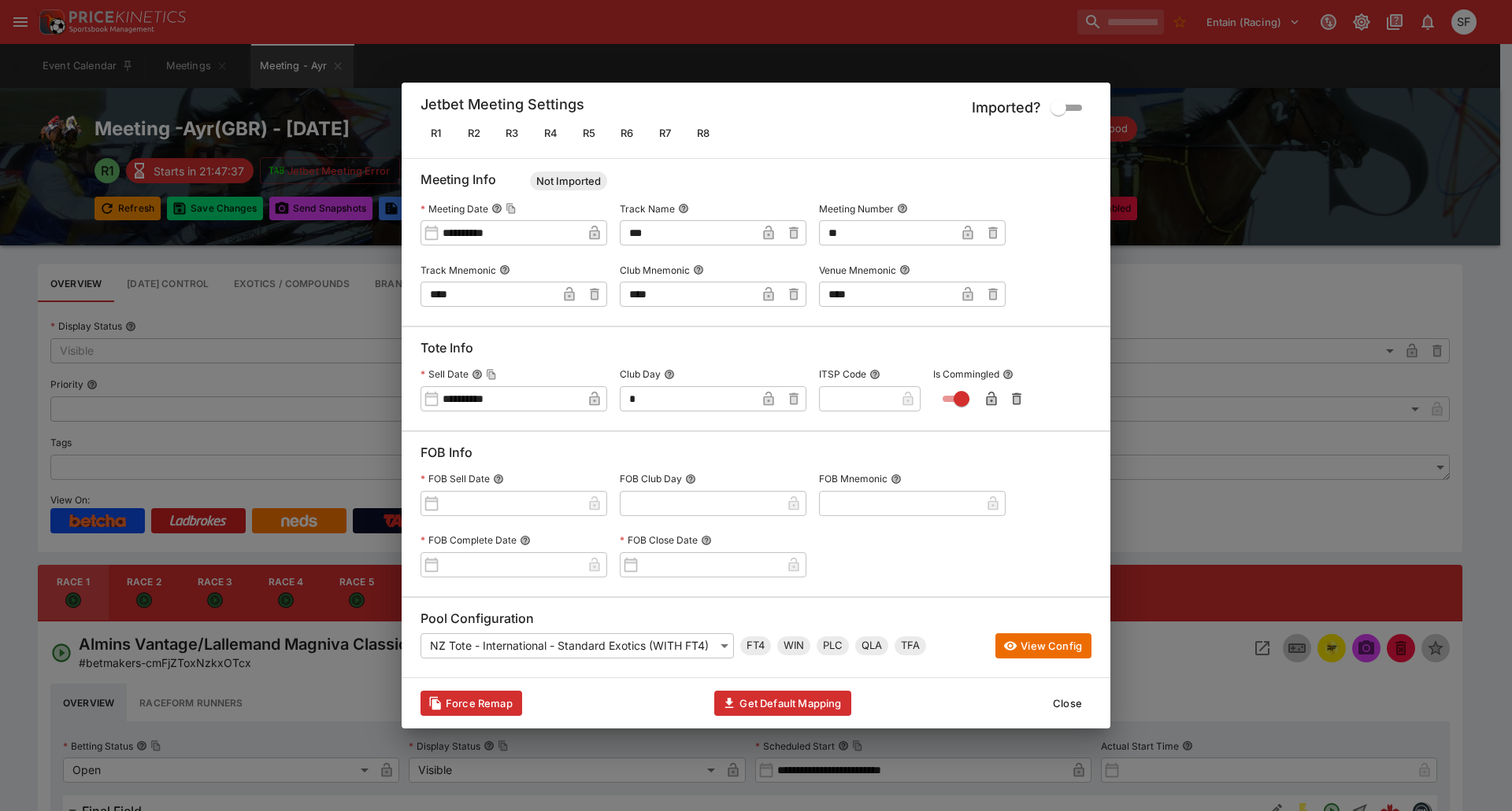
click at [1061, 697] on button "Close" at bounding box center [1067, 703] width 48 height 26
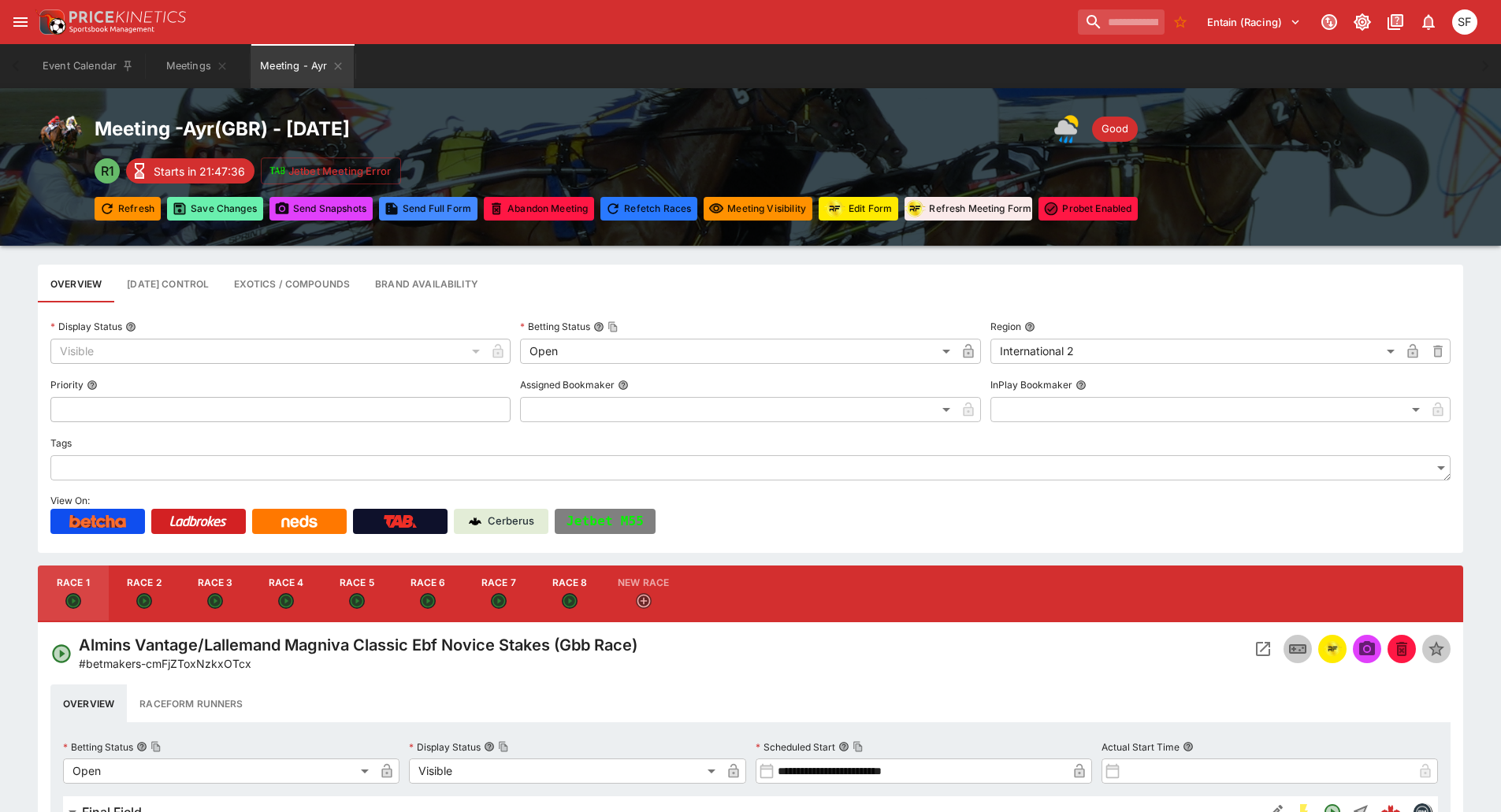
click at [215, 213] on button "Save Changes" at bounding box center [216, 208] width 97 height 24
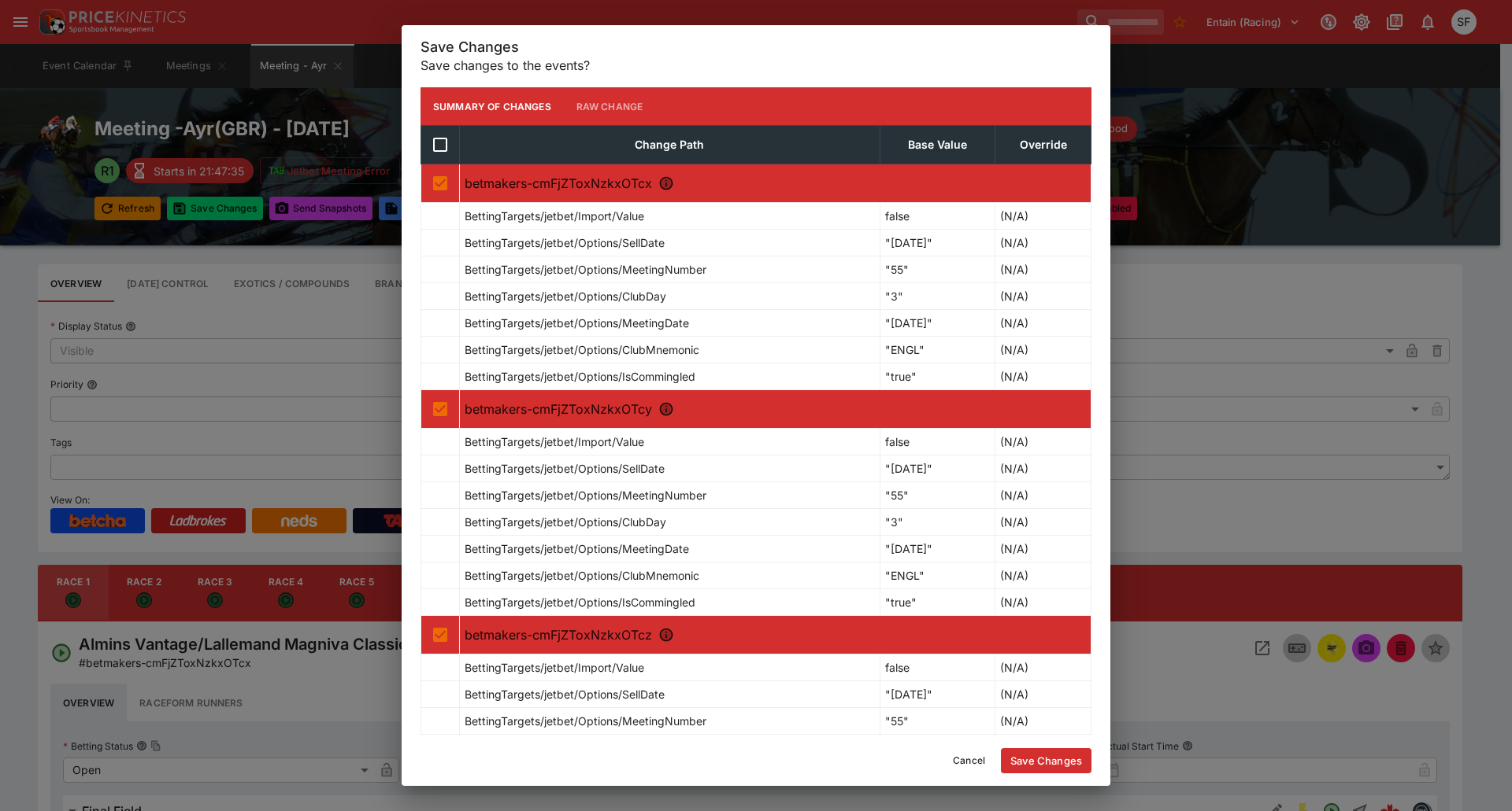
click at [1063, 746] on div "Cancel Save Changes" at bounding box center [756, 760] width 708 height 50
click at [1061, 753] on button "Save Changes" at bounding box center [1046, 761] width 91 height 26
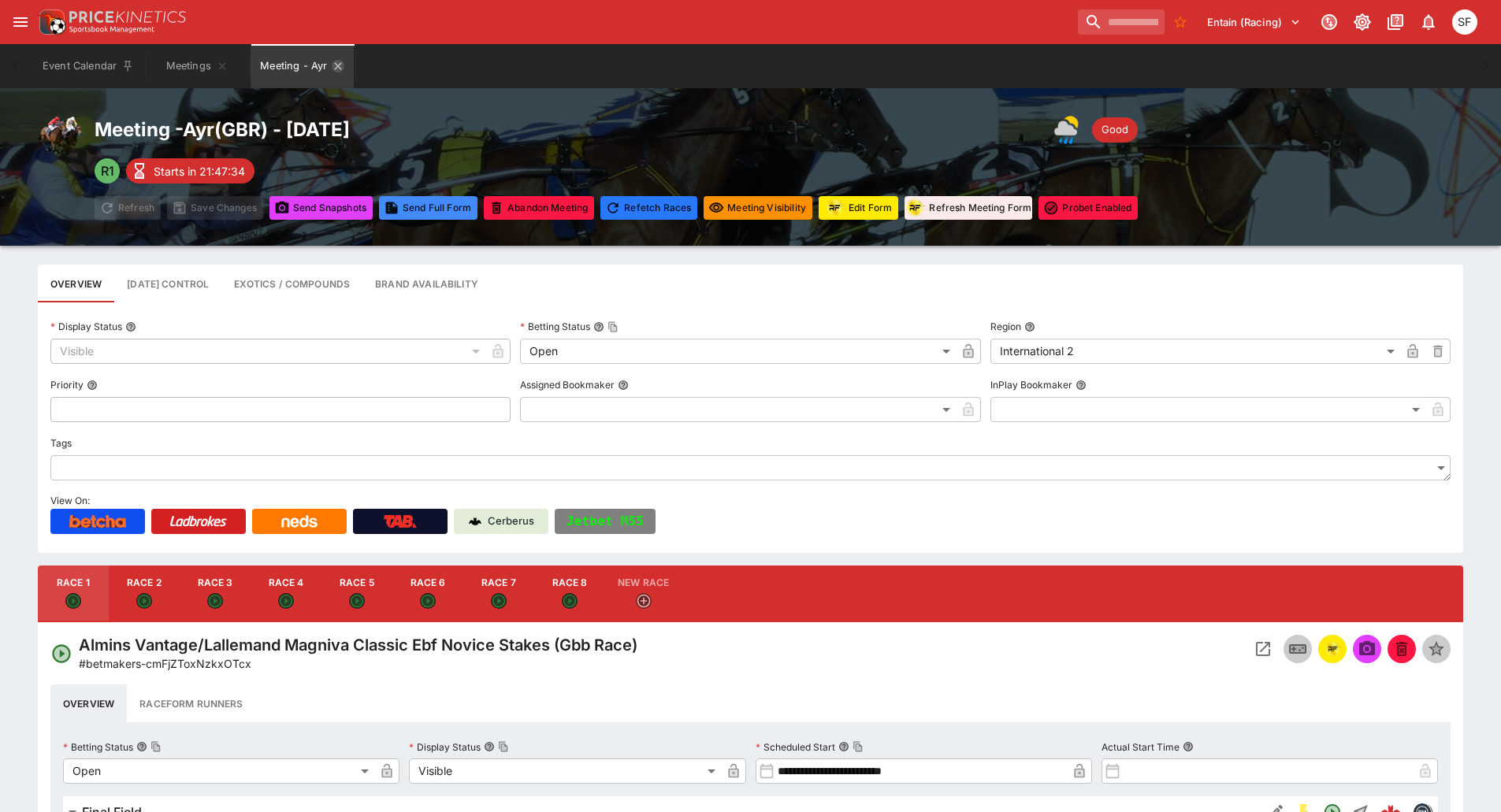
click at [337, 66] on icon "Meeting - Ayr" at bounding box center [338, 65] width 12 height 12
